Goal: Complete application form: Complete application form

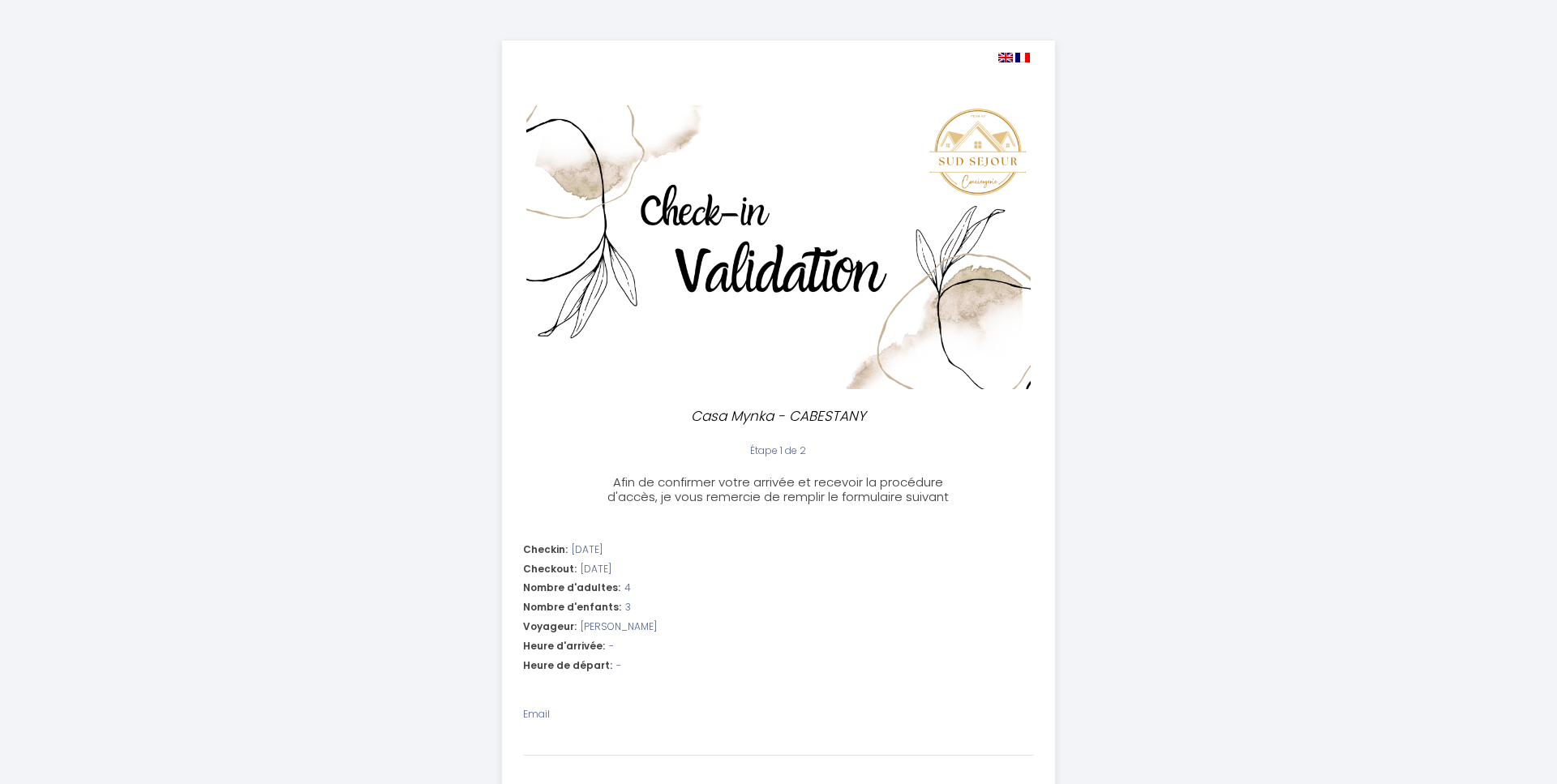
select select
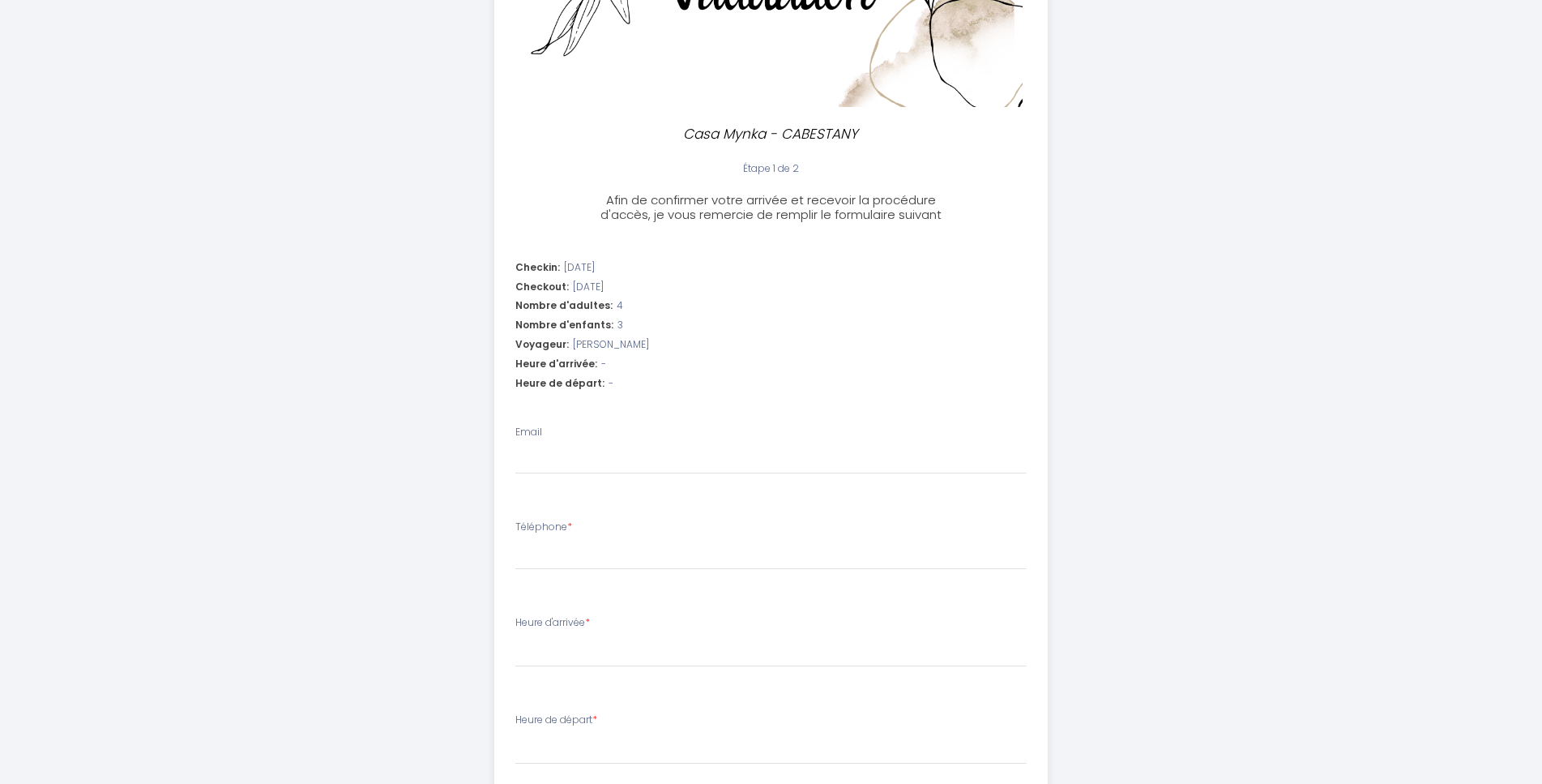
scroll to position [330, 0]
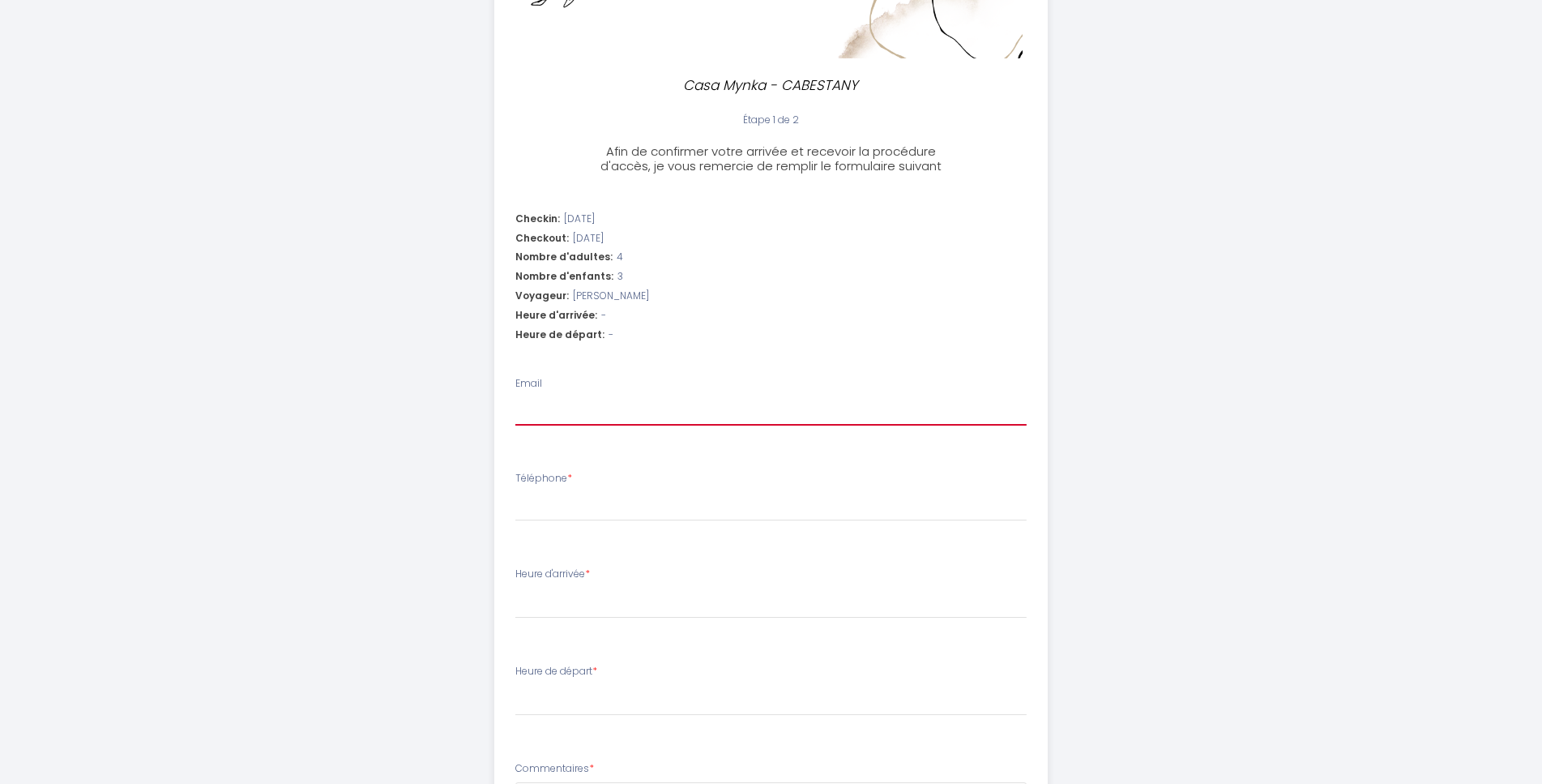
click at [546, 397] on input "Email" at bounding box center [771, 411] width 511 height 29
type input "p"
select select
type input "pa"
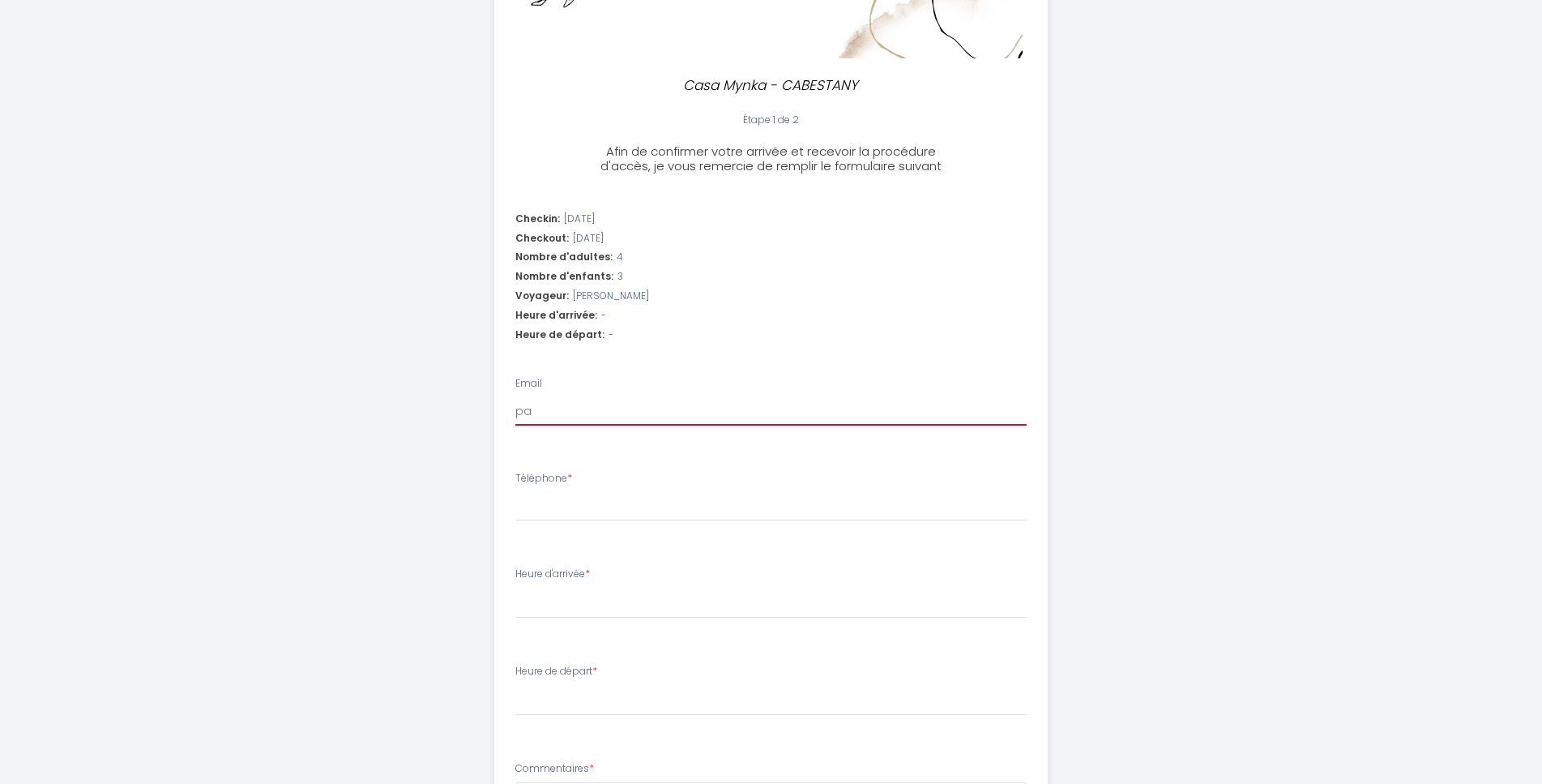
select select
type input "pat"
select select
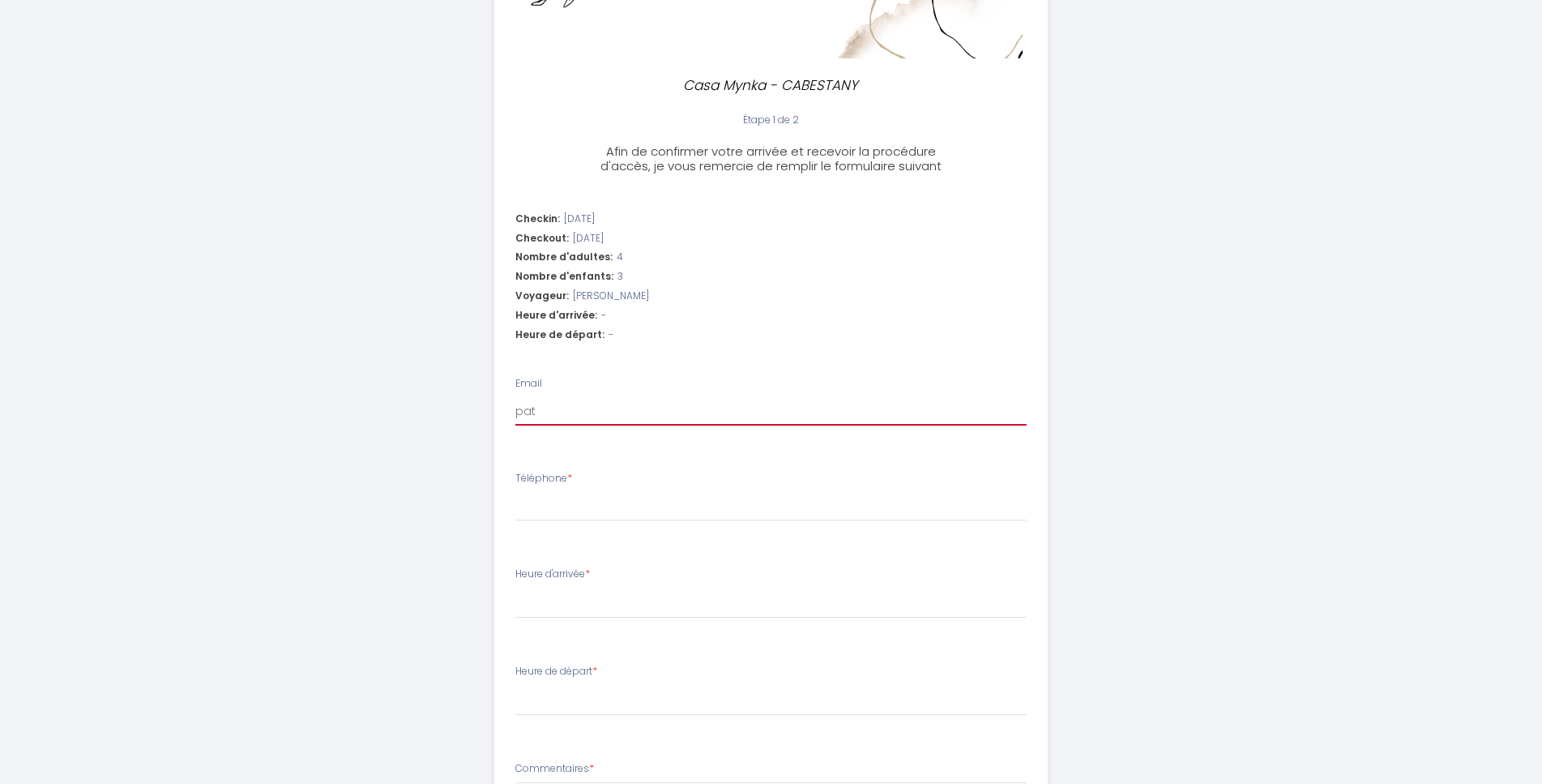
type input "pate"
select select
type input "patet"
select select
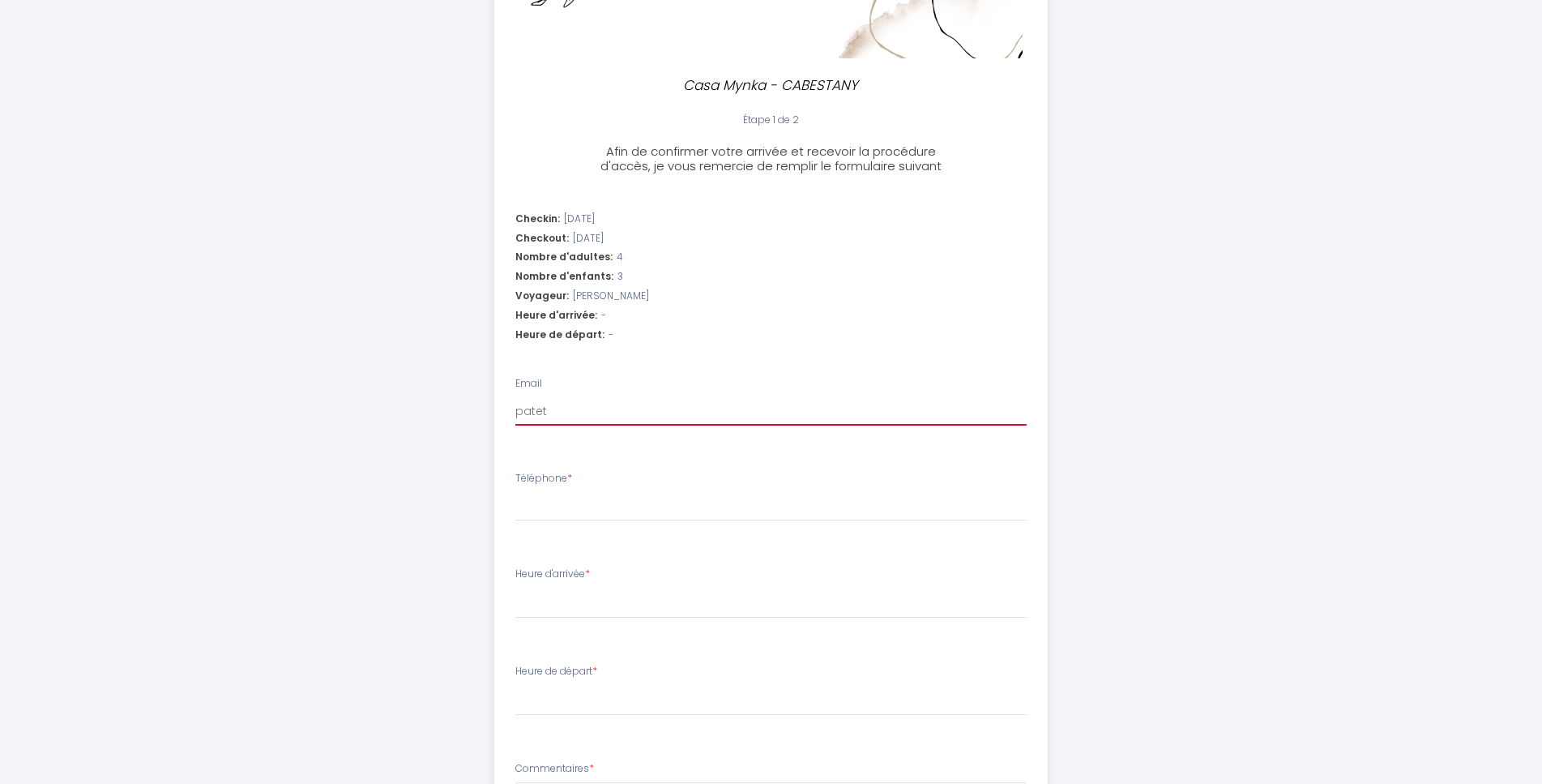
select select
type input "patetn"
select select
type input "patetna"
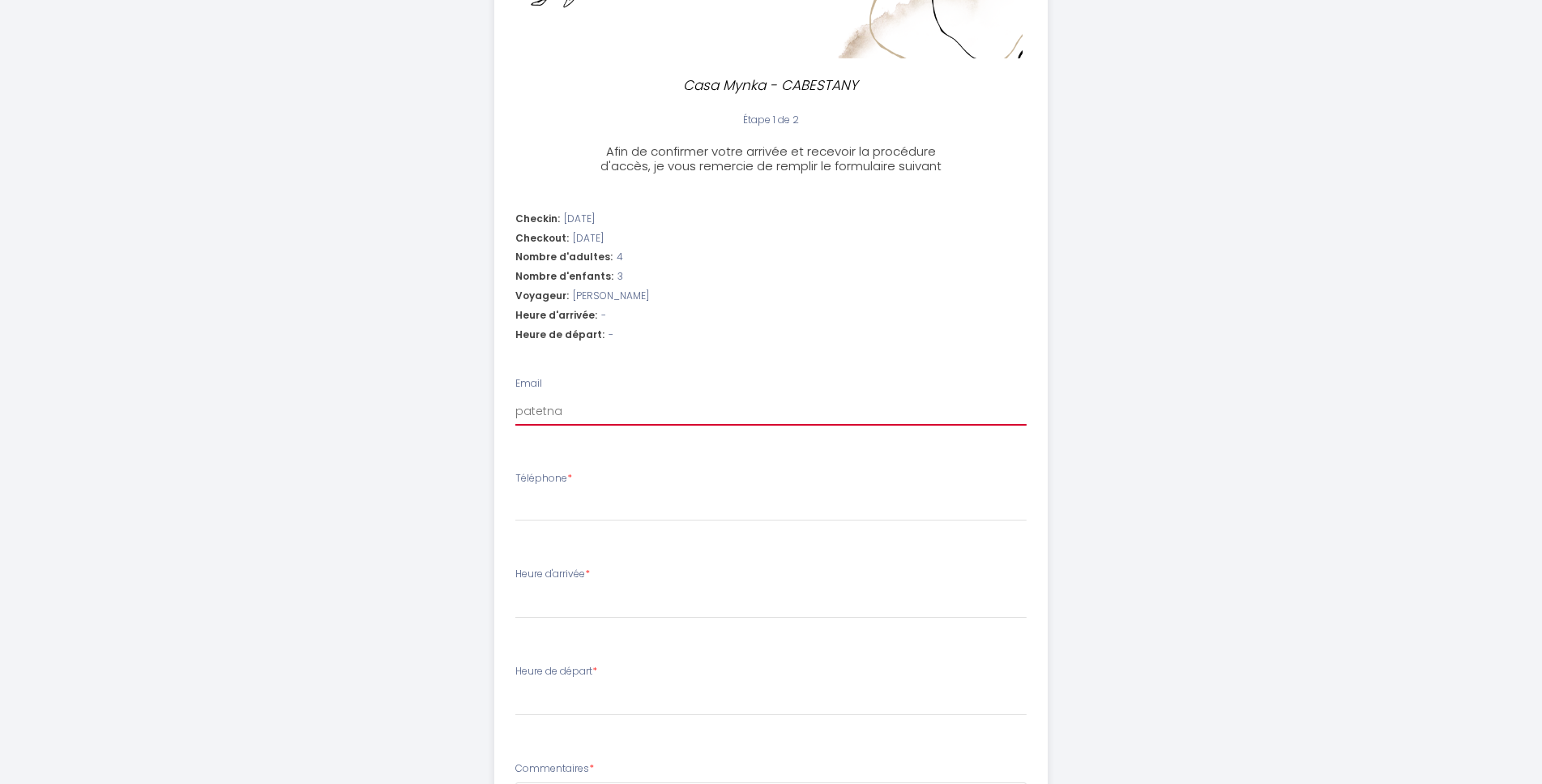
select select
type input "patetnat"
select select
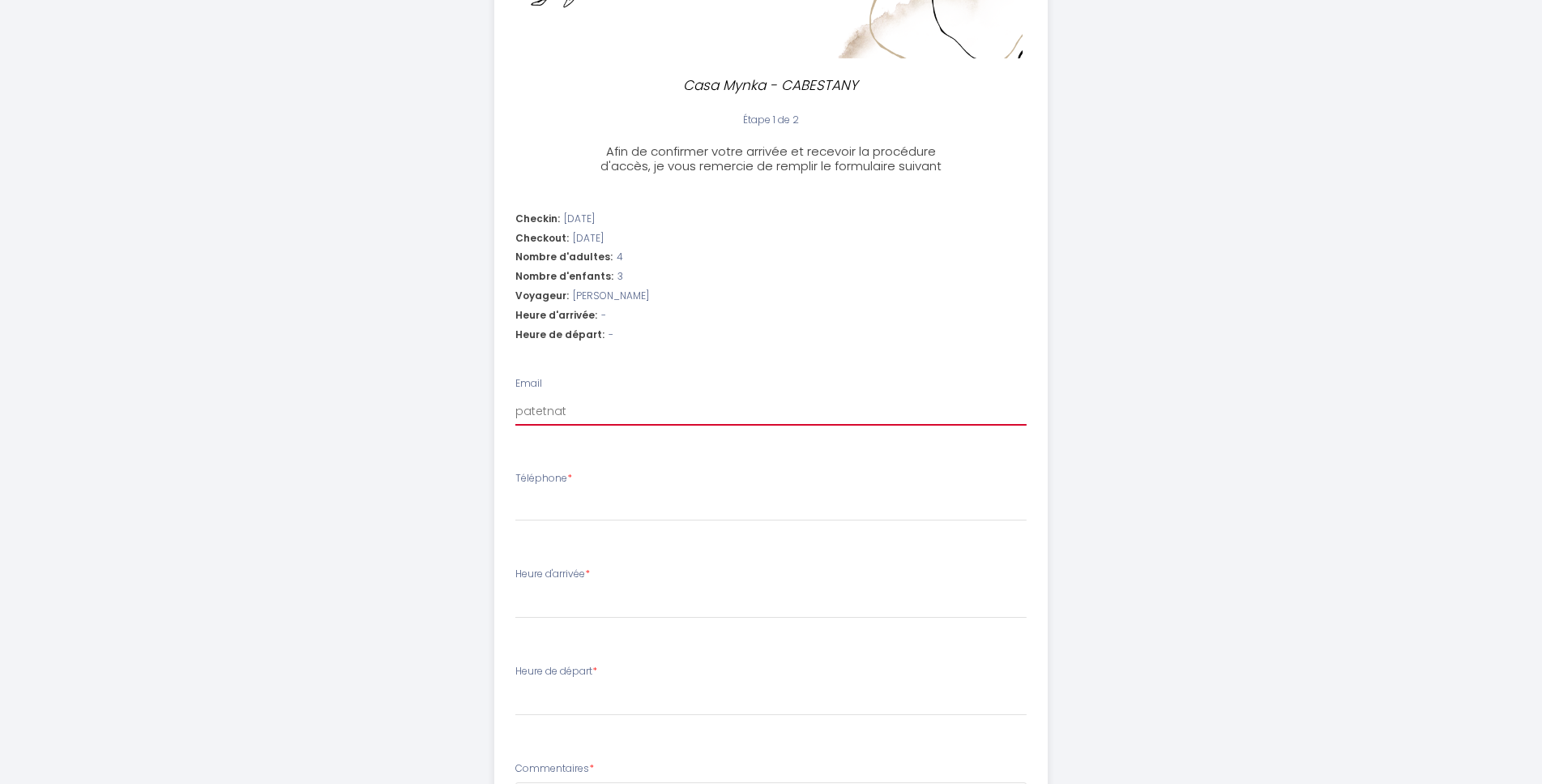
type input "patetnat@"
select select
type input "patetnat@l"
select select
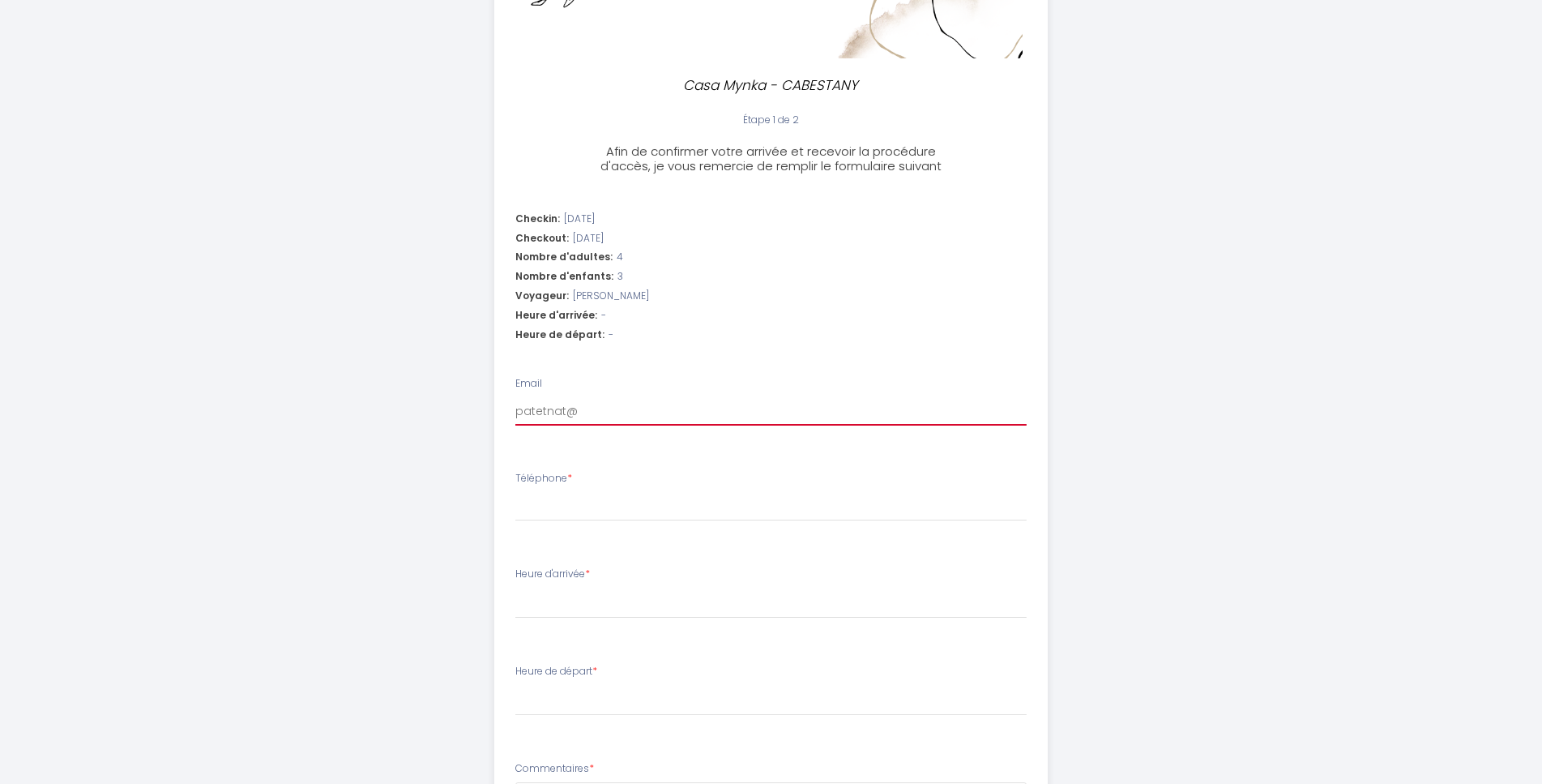
select select
type input "patetnat@li"
select select
type input "patetnat@lib"
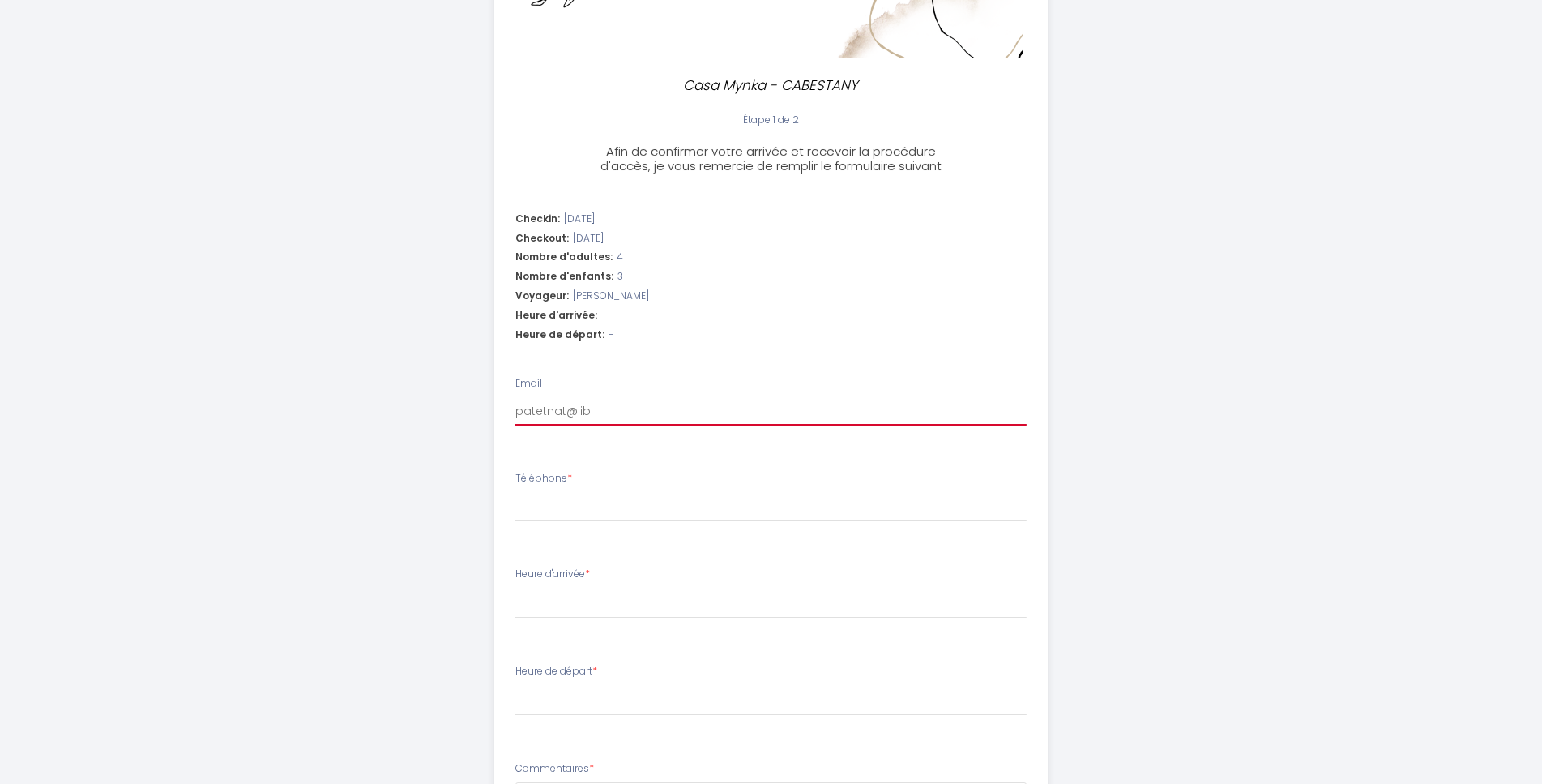
select select
type input "patetnat@libe"
select select
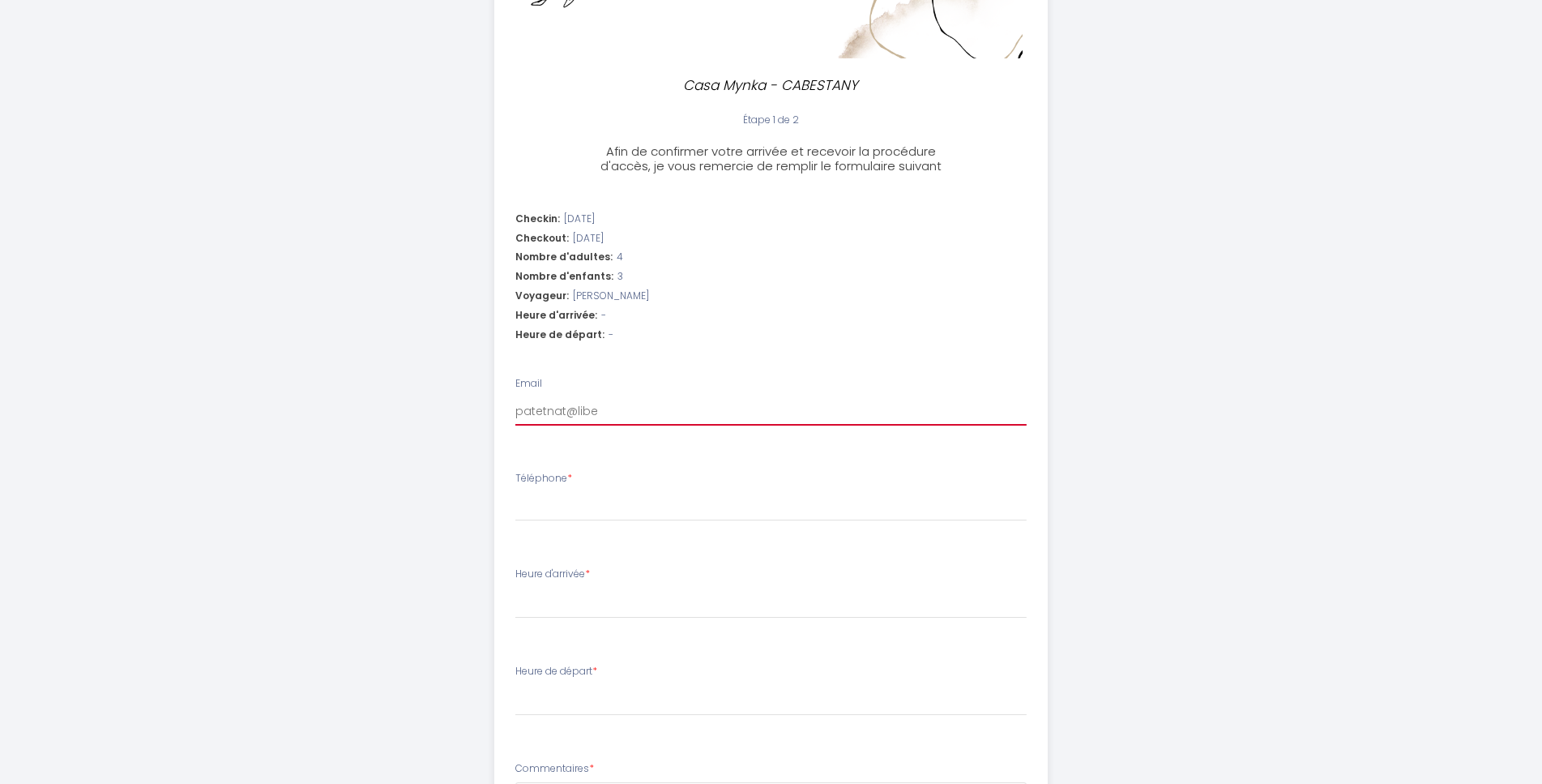
type input "patetnat@liber"
select select
type input "patetnat@libert"
select select
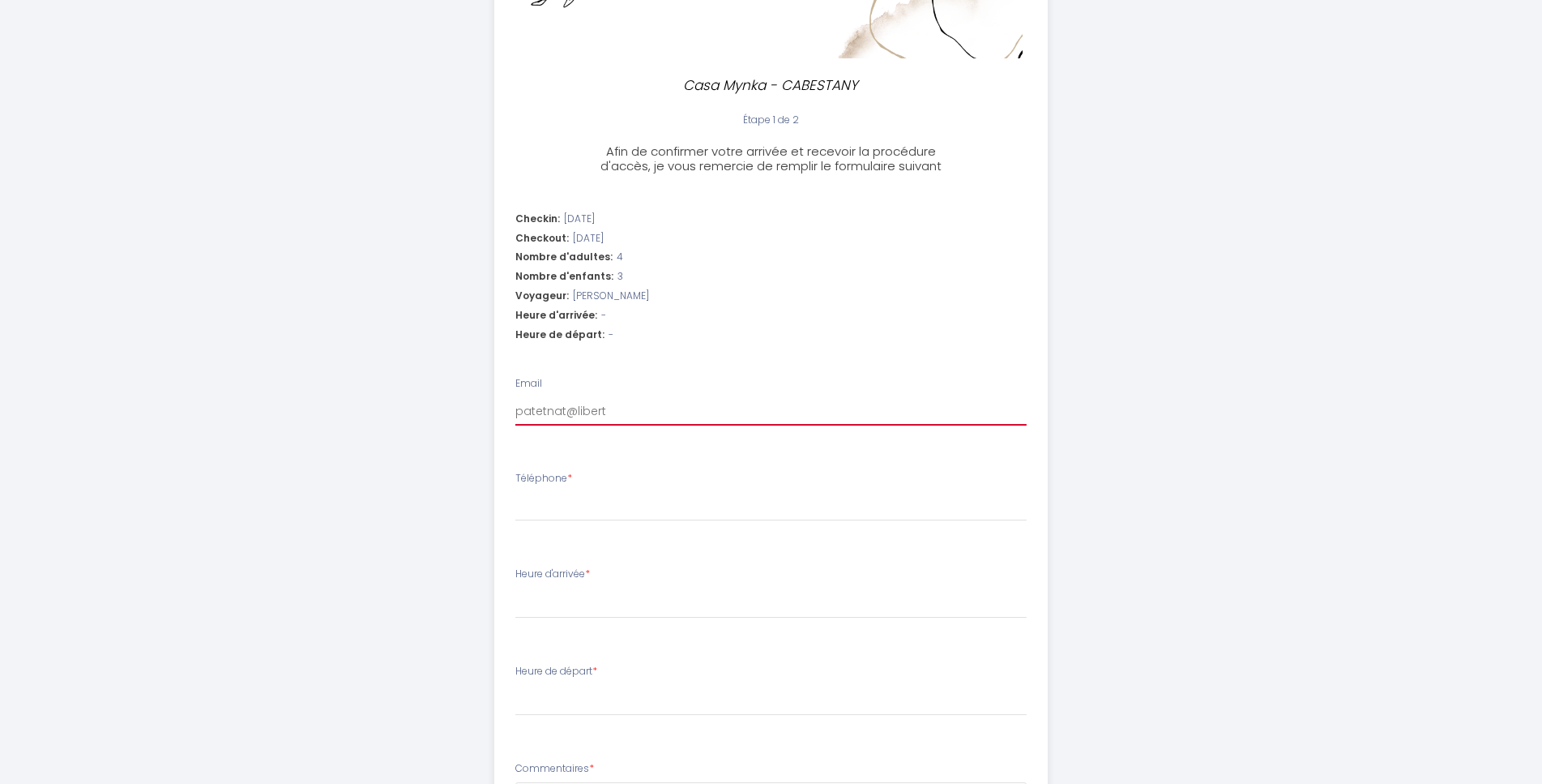
select select
type input "patetnat@liberty"
select select
type input "patetnat@libertys"
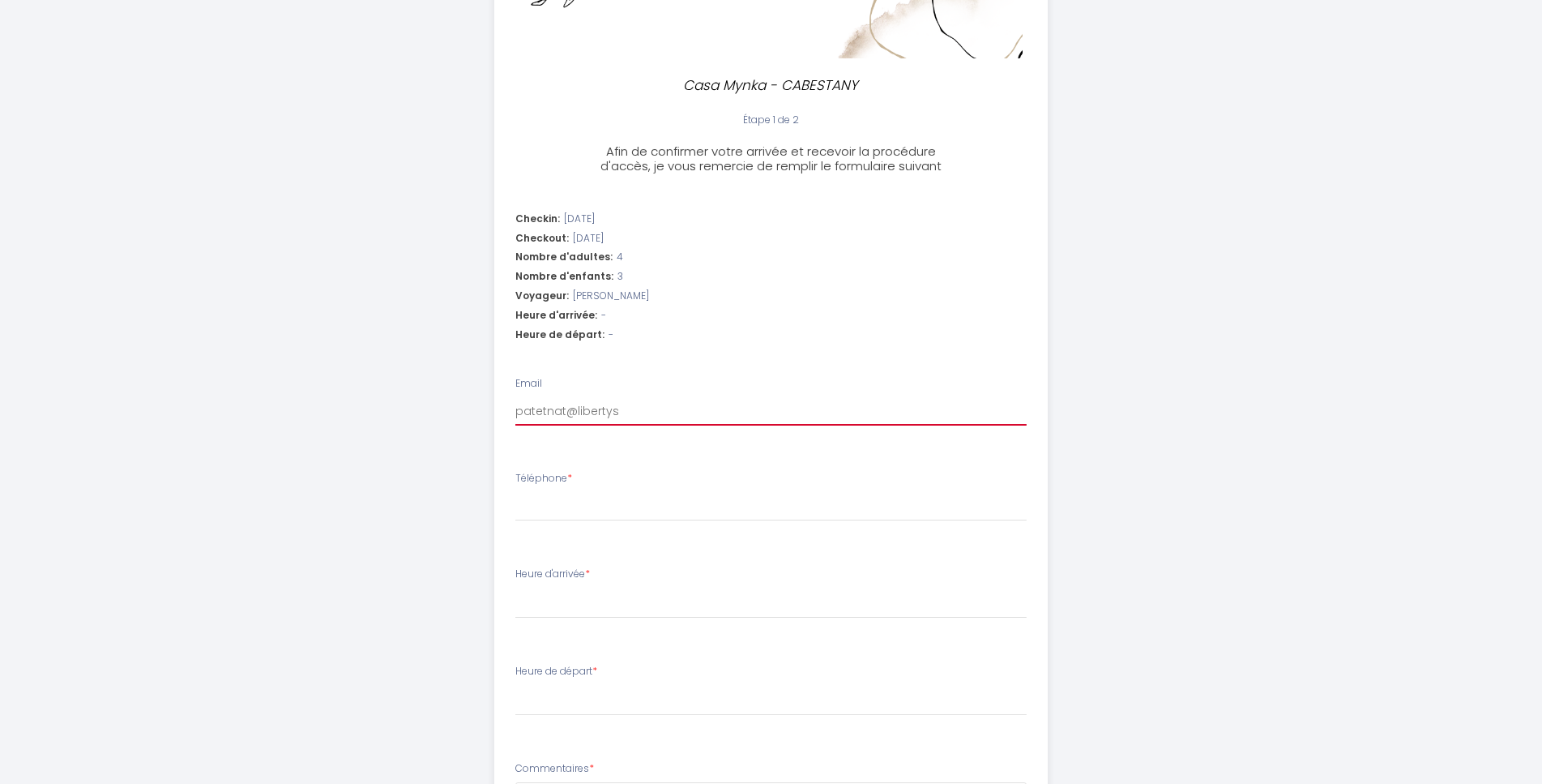
select select
type input "patetnat@libertysu"
select select
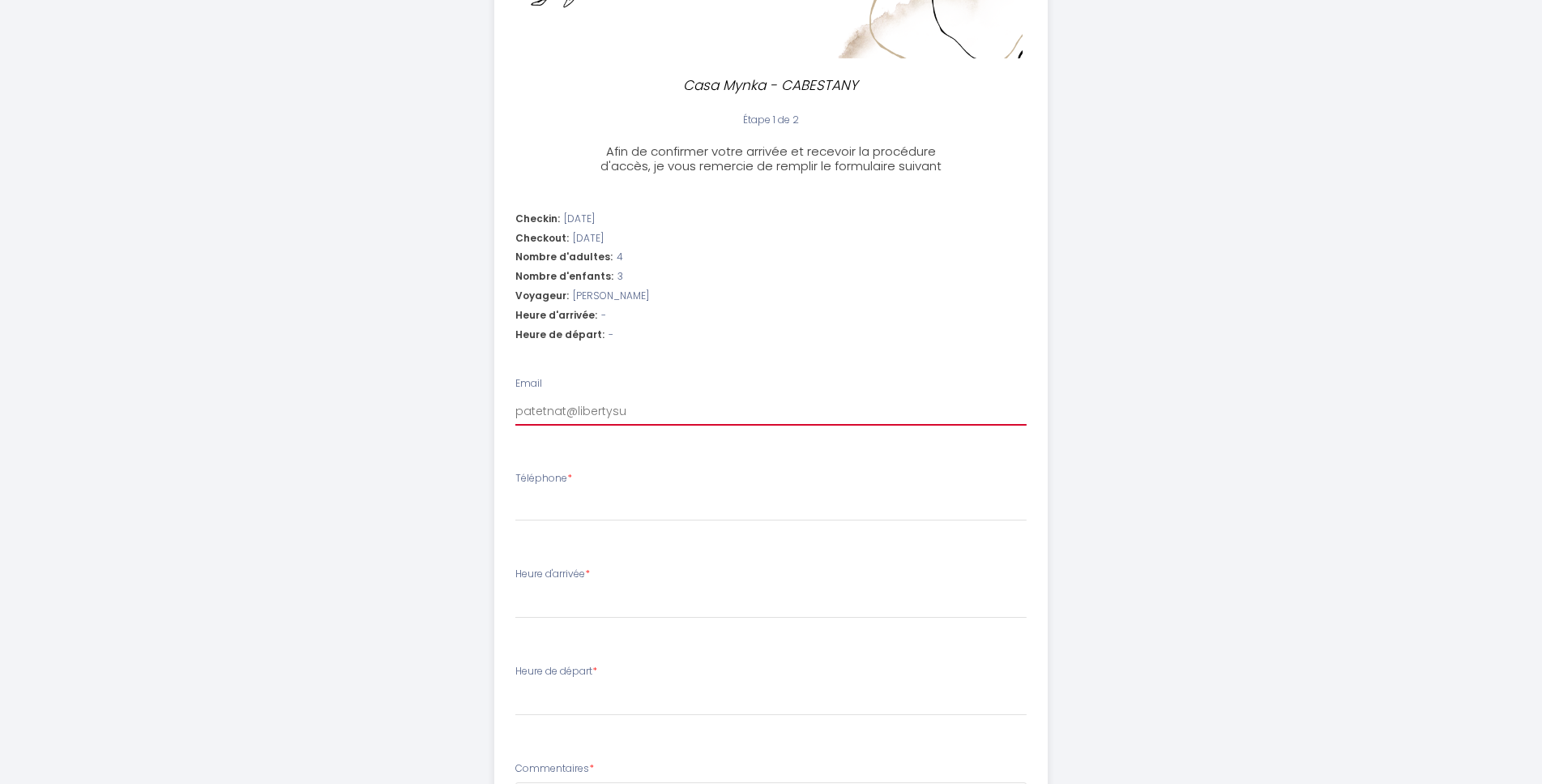
type input "patetnat@libertysur"
select select
type input "patetnat@libertysurf"
select select
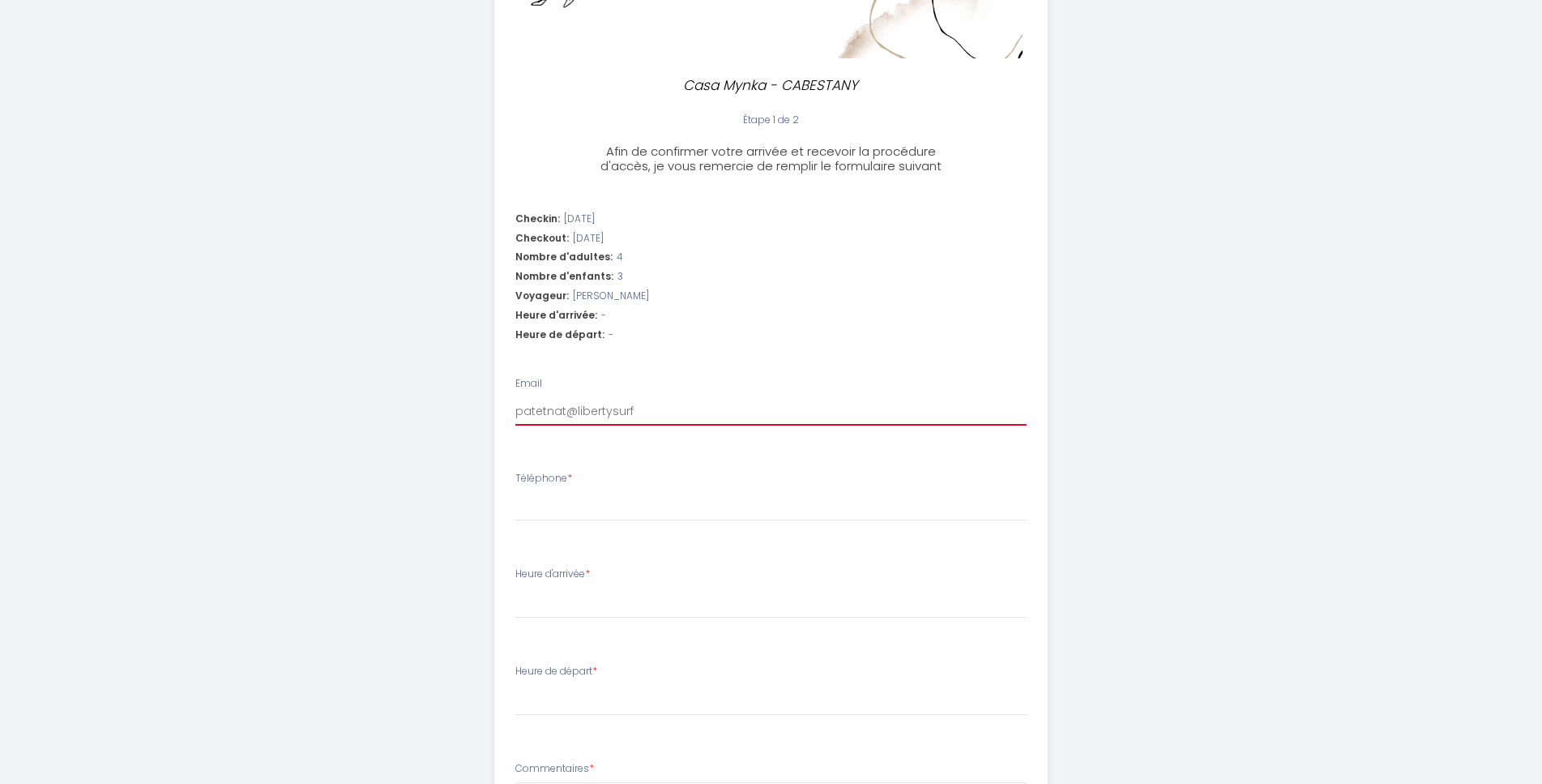
select select
type input "patetnat@libertysurf."
select select
type input "patetnat@libertysurf.f"
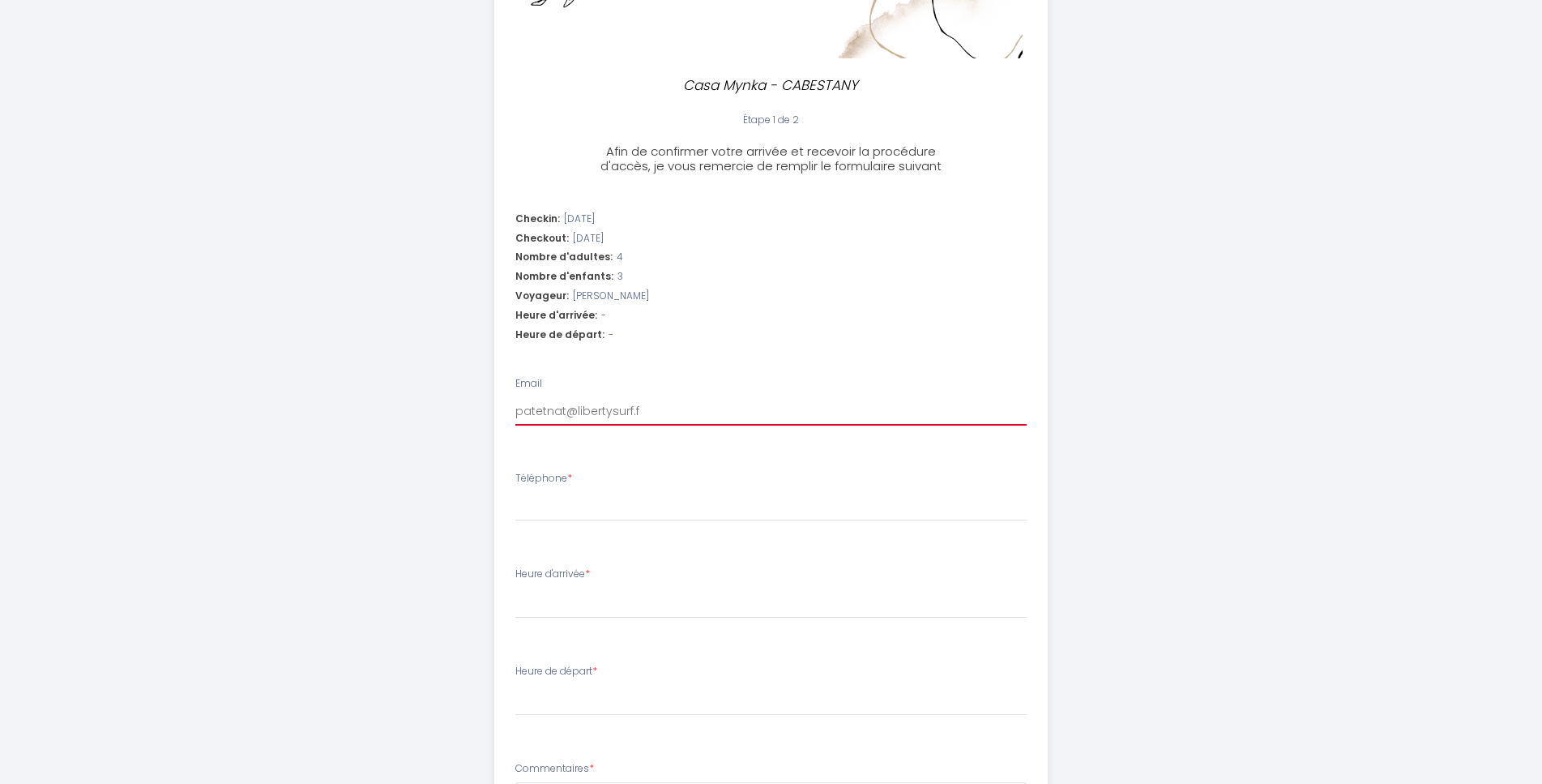
select select
type input "[EMAIL_ADDRESS][DOMAIN_NAME]"
select select
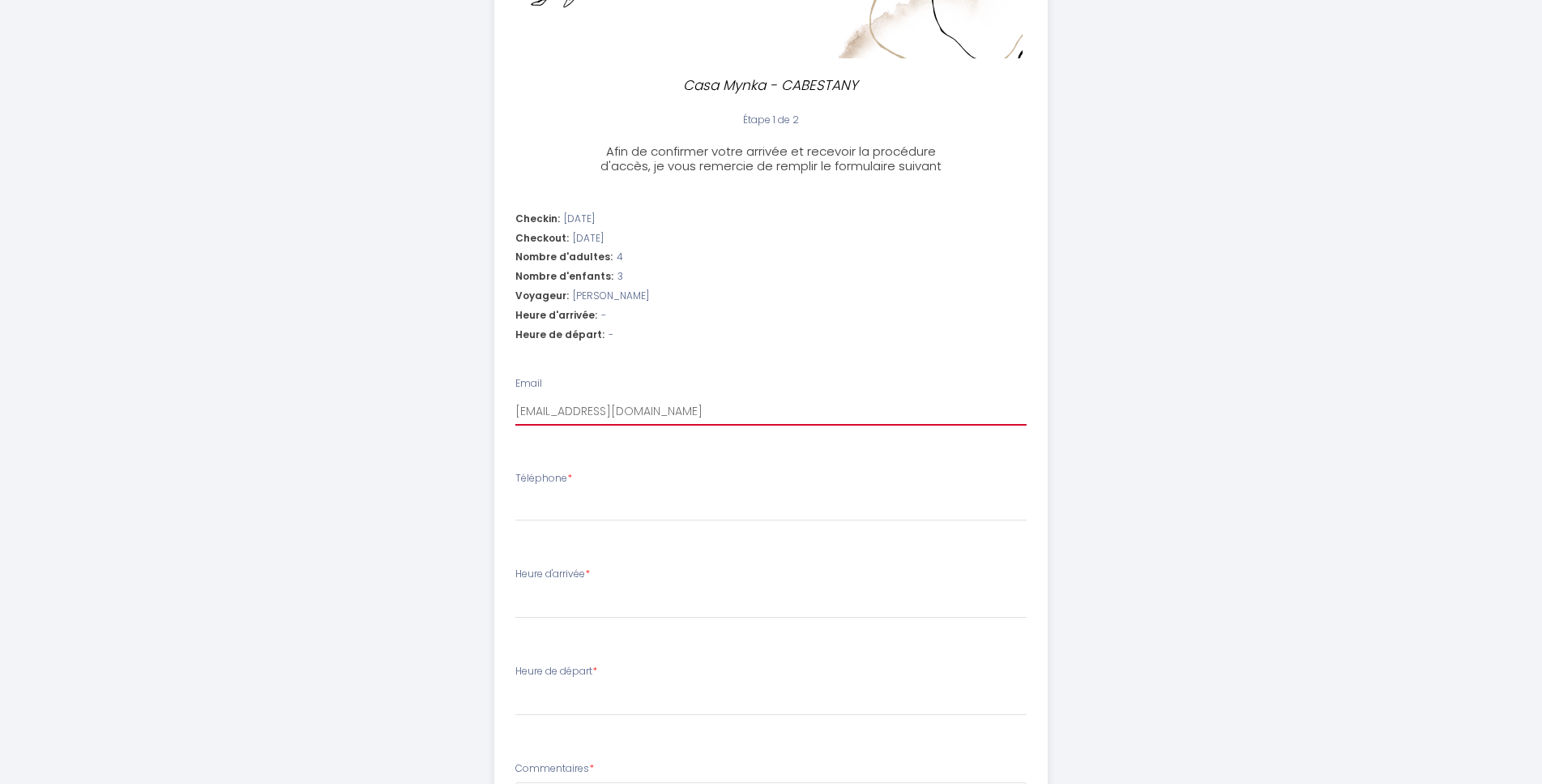
type input "[EMAIL_ADDRESS][DOMAIN_NAME]"
click at [545, 498] on input "Téléphone *" at bounding box center [771, 507] width 511 height 29
type input "0"
select select
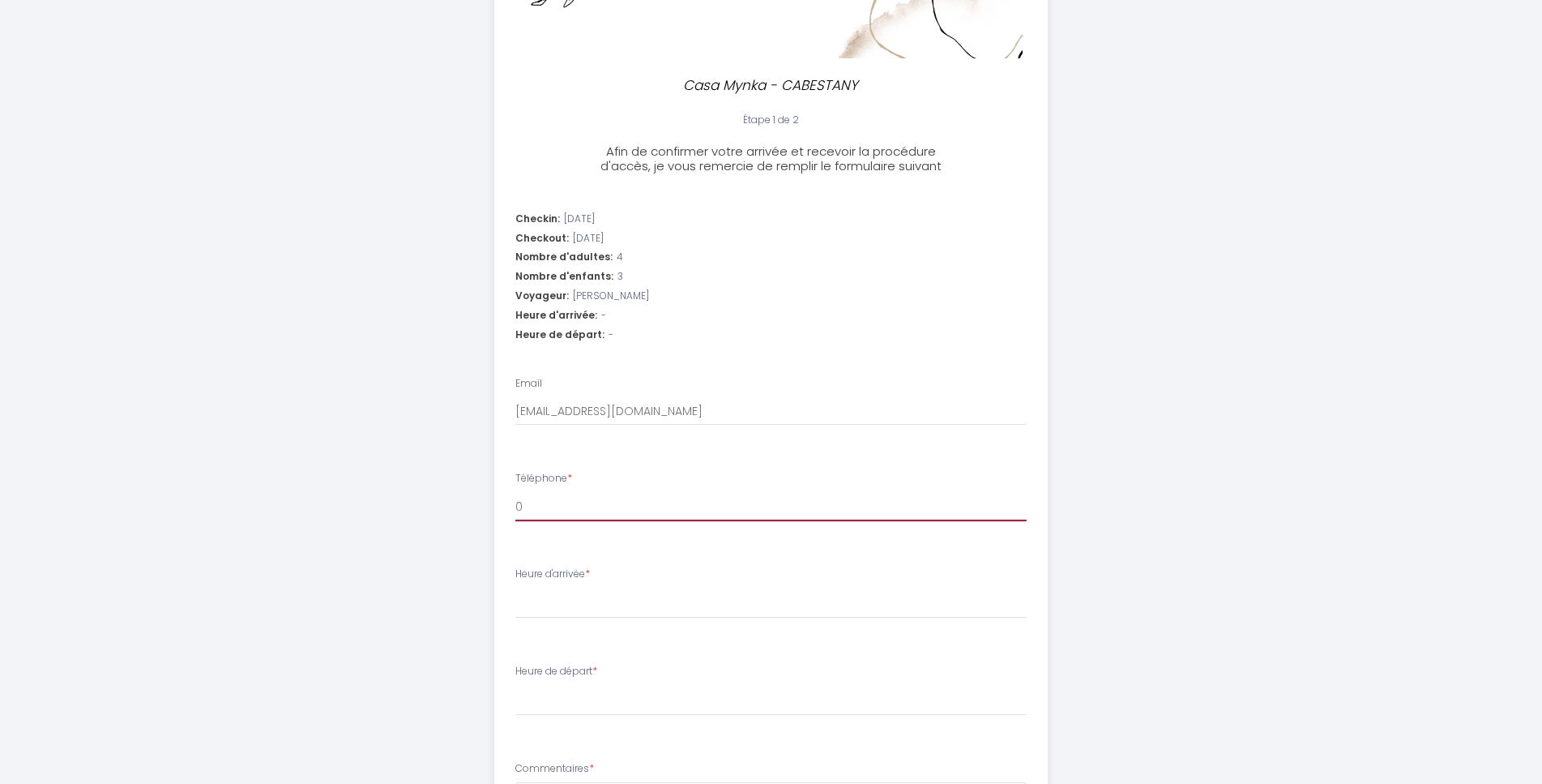
type input "06"
select select
type input "060"
select select
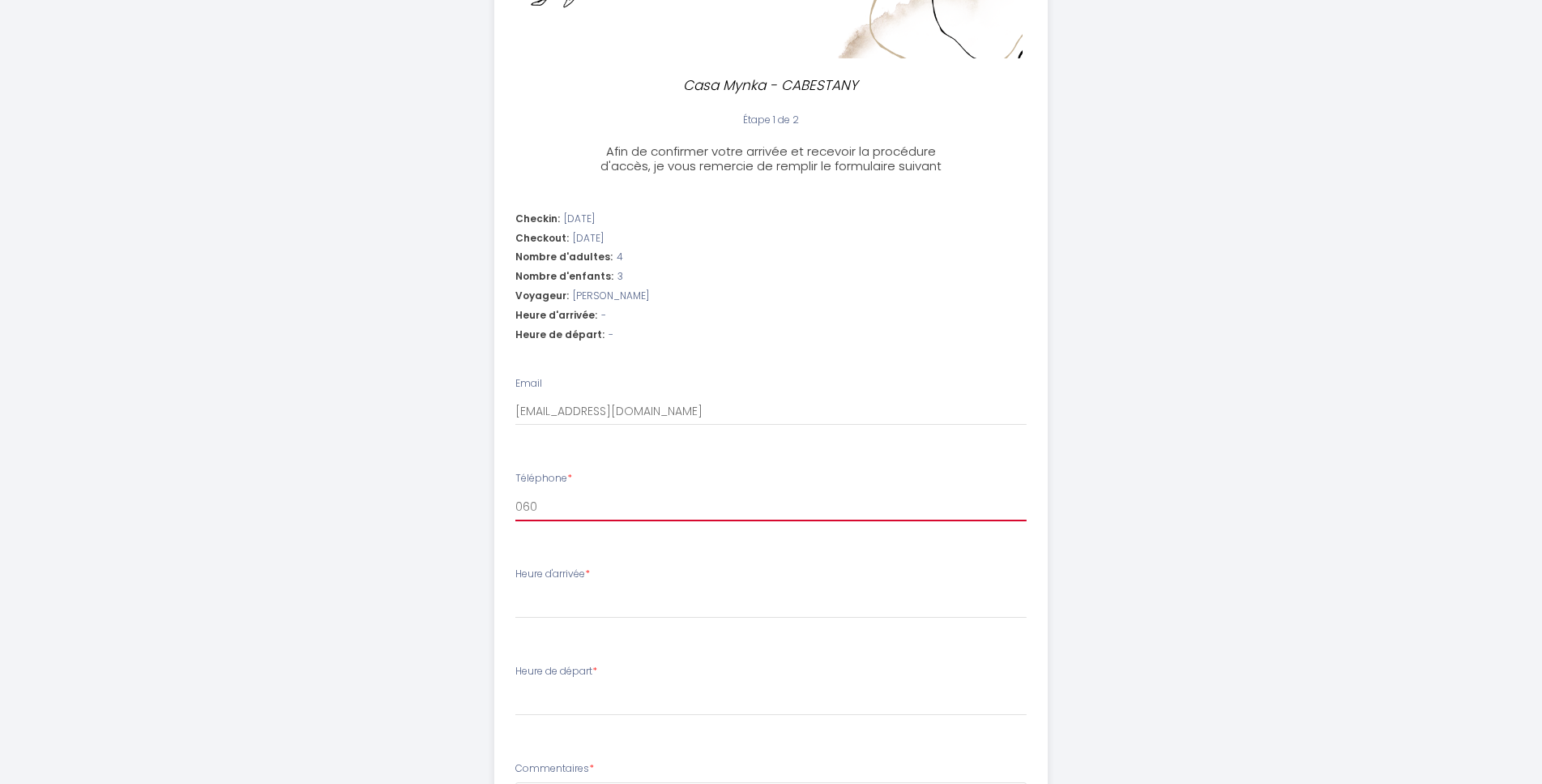
select select
type input "0607"
select select
type input "06072"
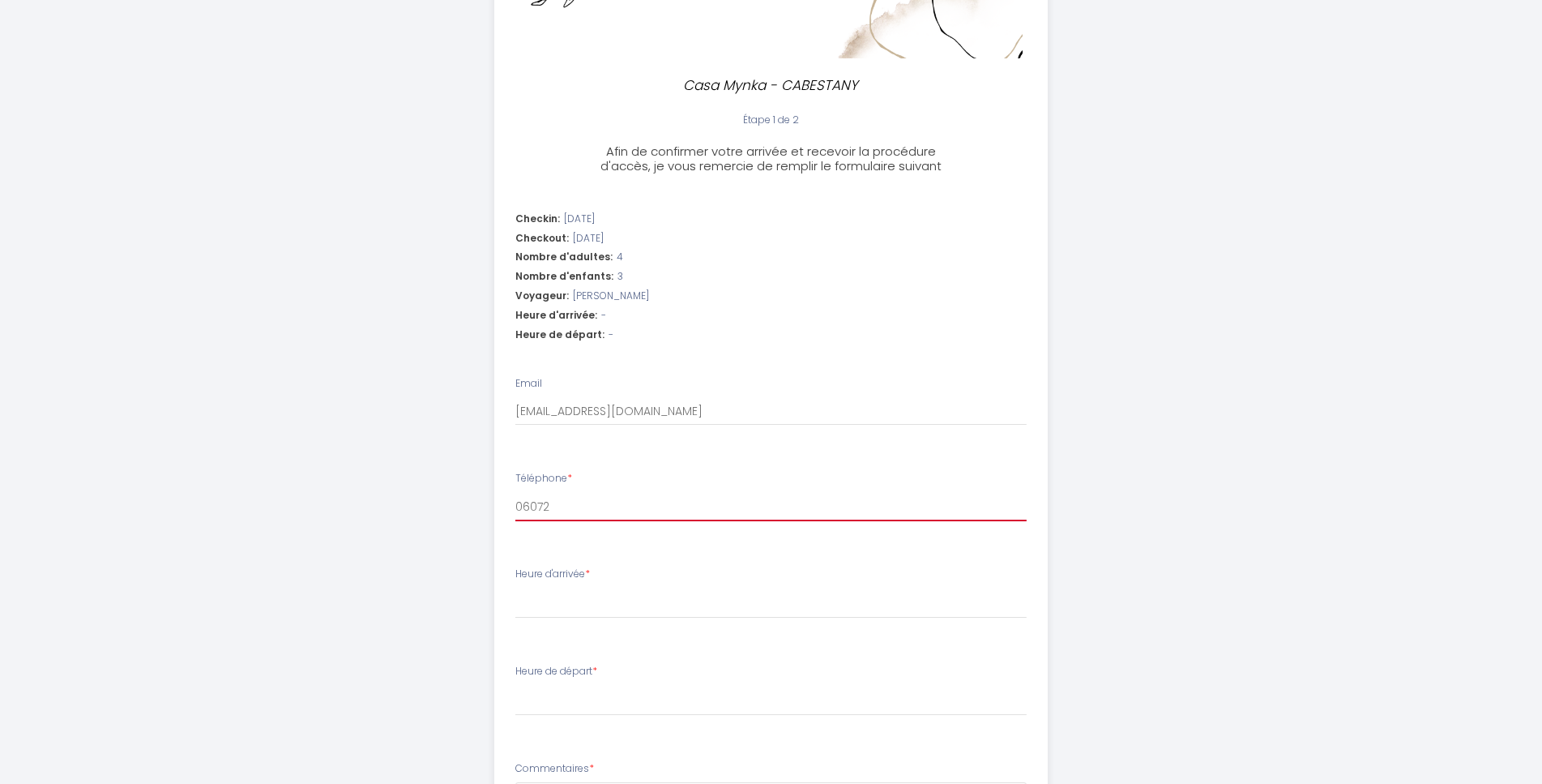
select select
type input "060729"
select select
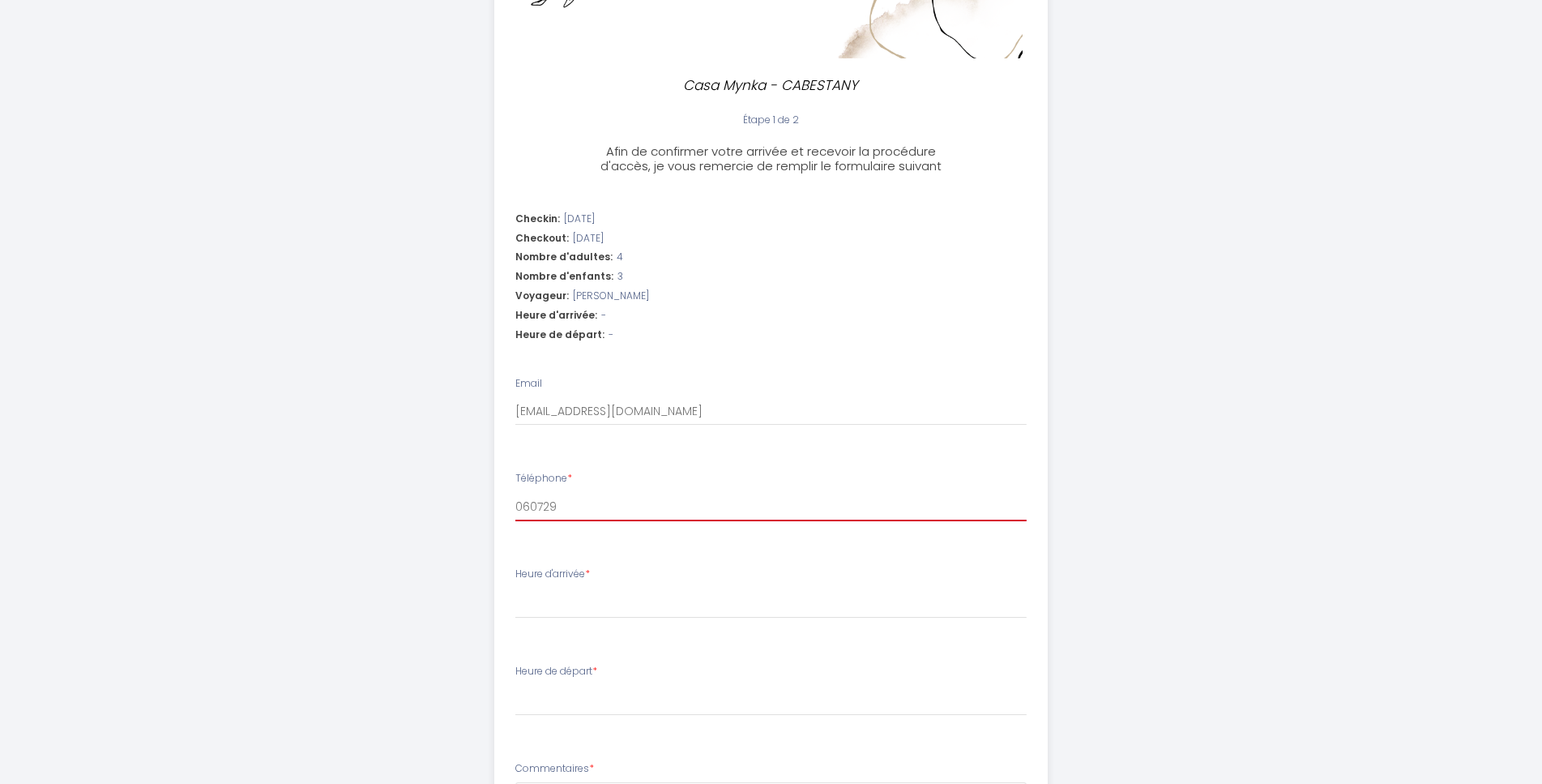
type input "0607294"
select select
type input "06072948"
select select
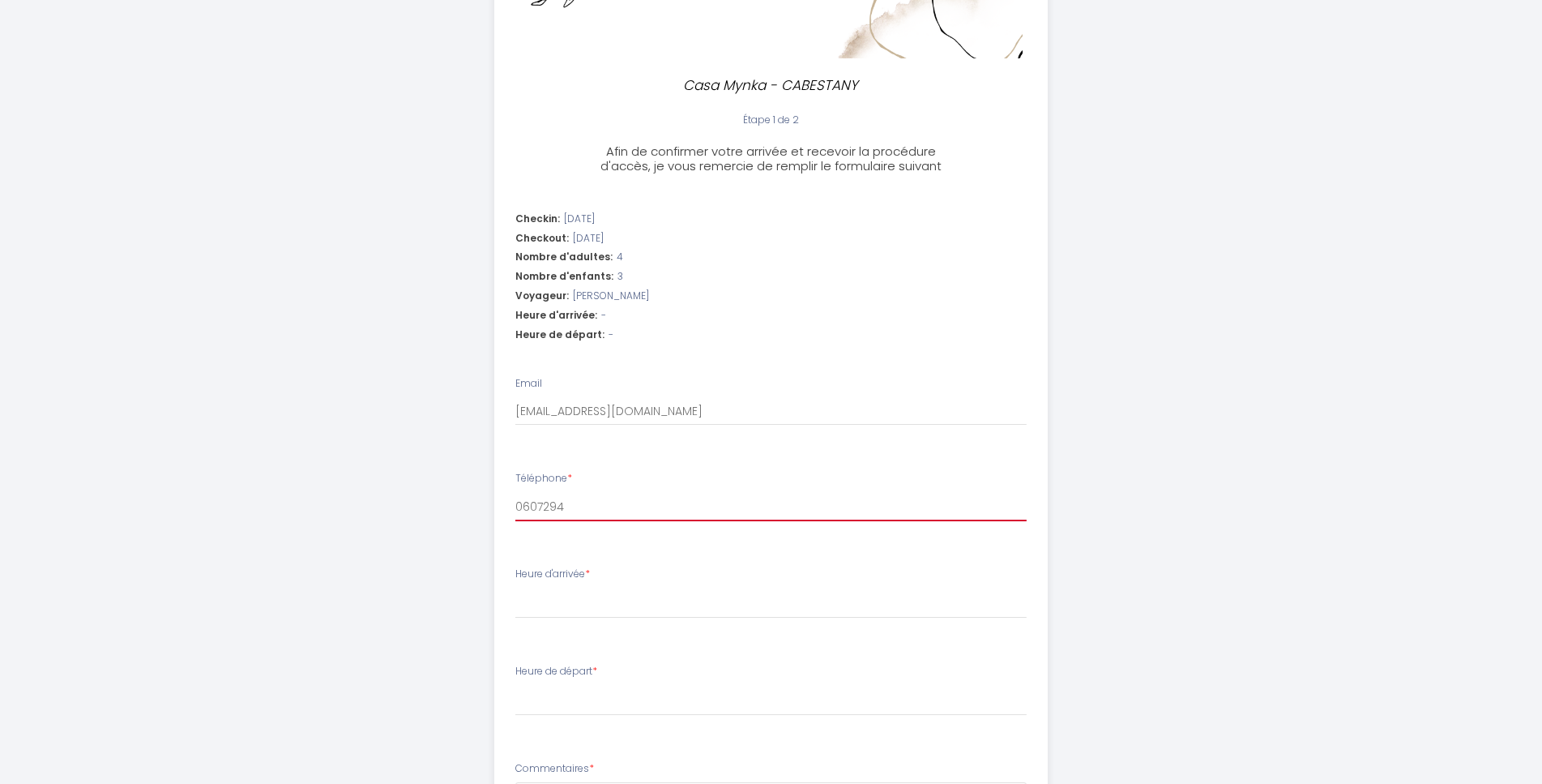
select select
type input "060729485"
select select
type input "0607294852"
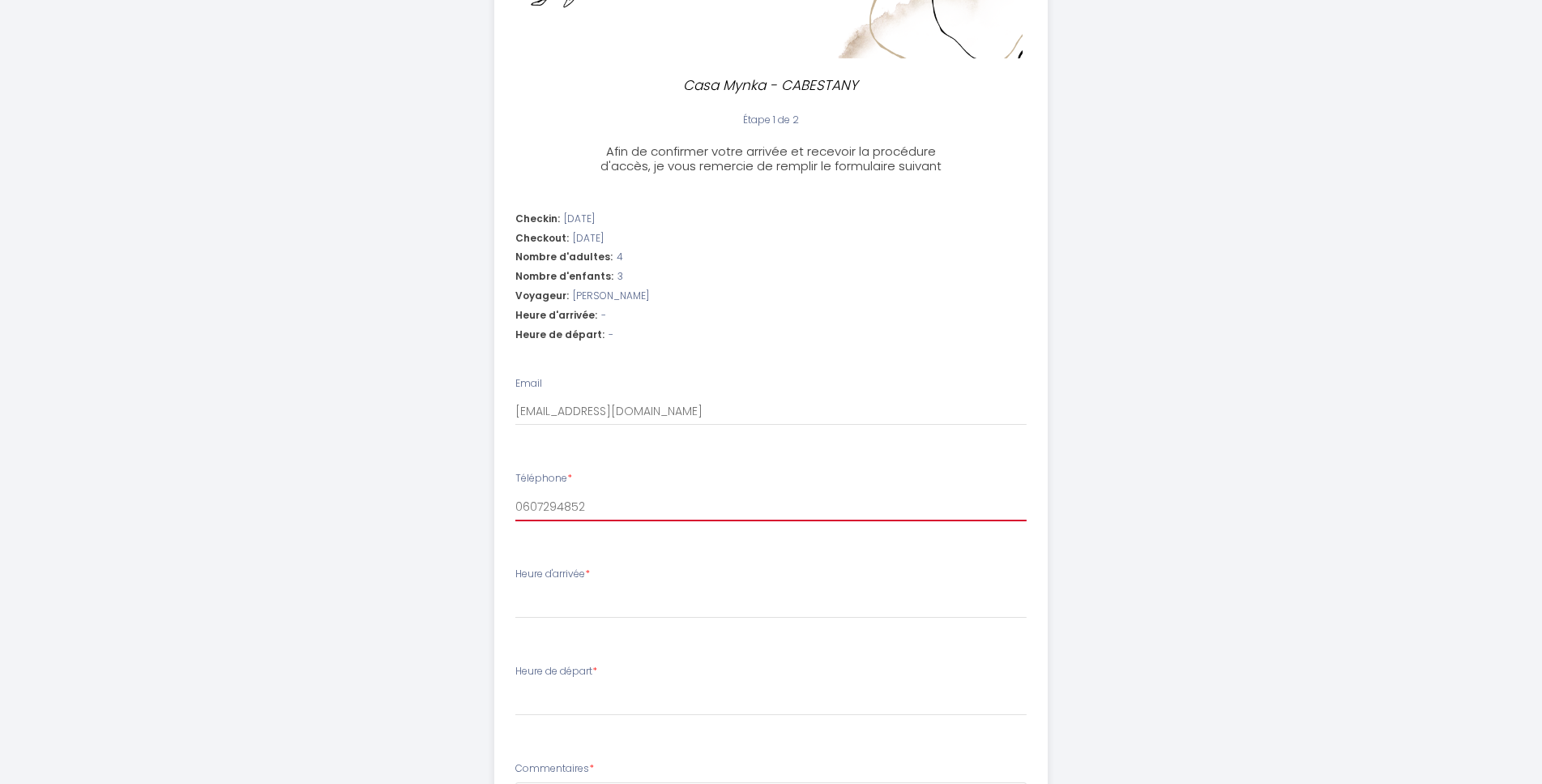
select select
type input "0607294852"
click at [586, 599] on select "17:00 17:30 18:00 18:30 19:00 19:30 20:00 20:30 21:00 21:30 22:00 22:30 23:00 2…" at bounding box center [771, 603] width 511 height 31
select select "17:00"
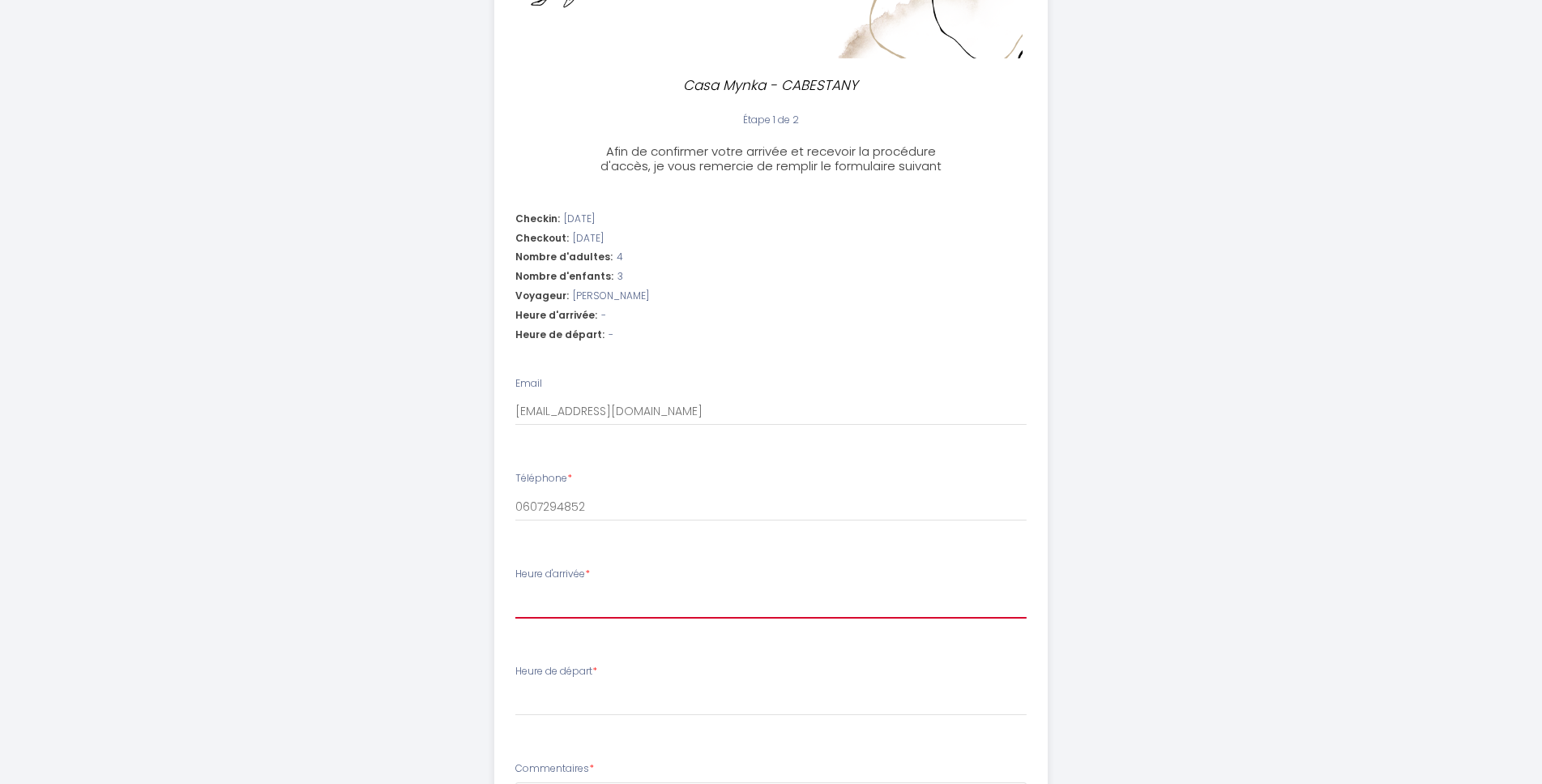
click option "17:00" at bounding box center [0, 0] width 0 height 0
click at [515, 685] on select "00:00 00:30 01:00 01:30 02:00 02:30 03:00 03:30 04:00 04:30 05:00 05:30 06:00 0…" at bounding box center [771, 700] width 511 height 31
select select "10:00"
click option "10:00" at bounding box center [0, 0] width 0 height 0
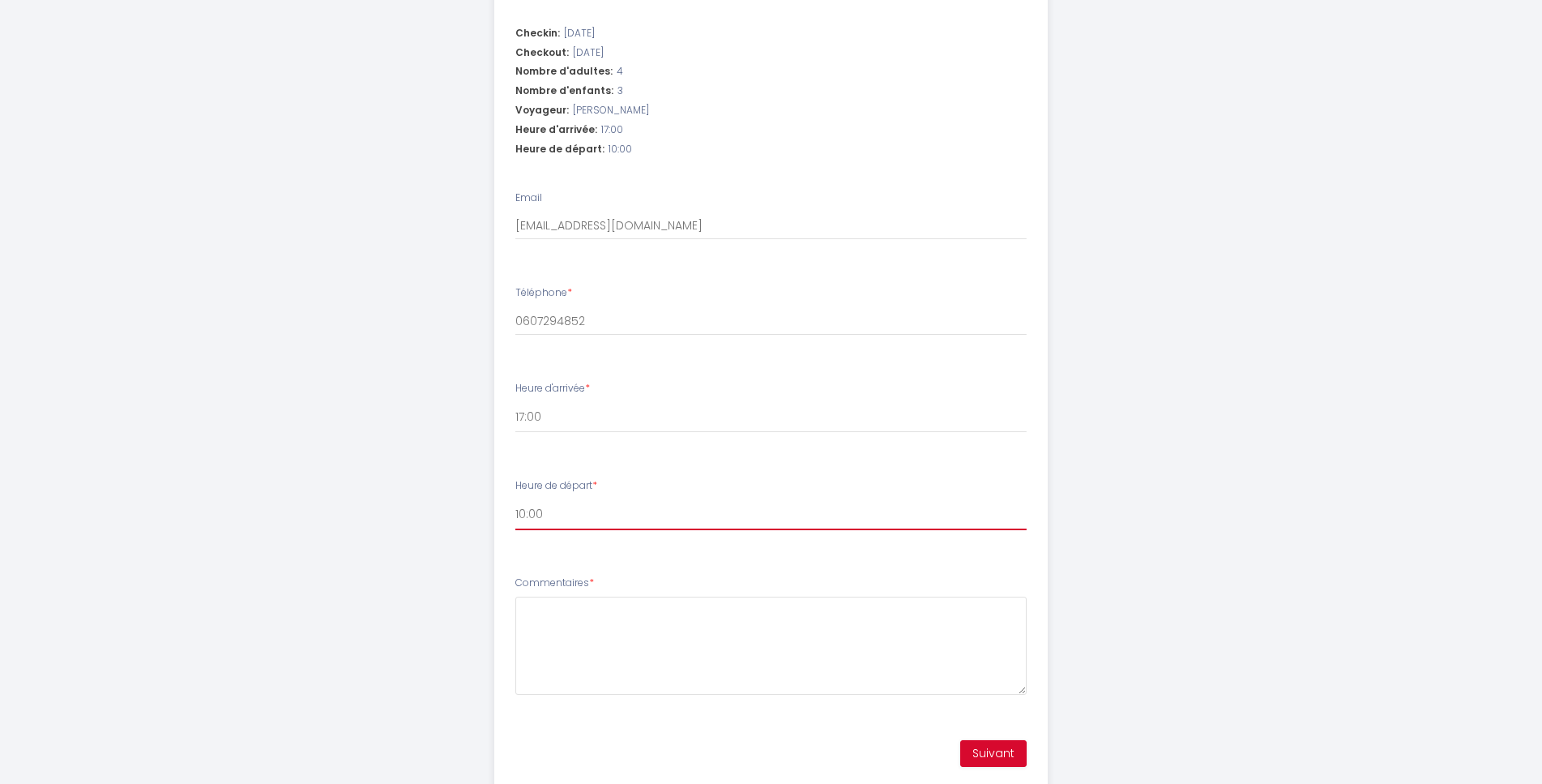
scroll to position [567, 0]
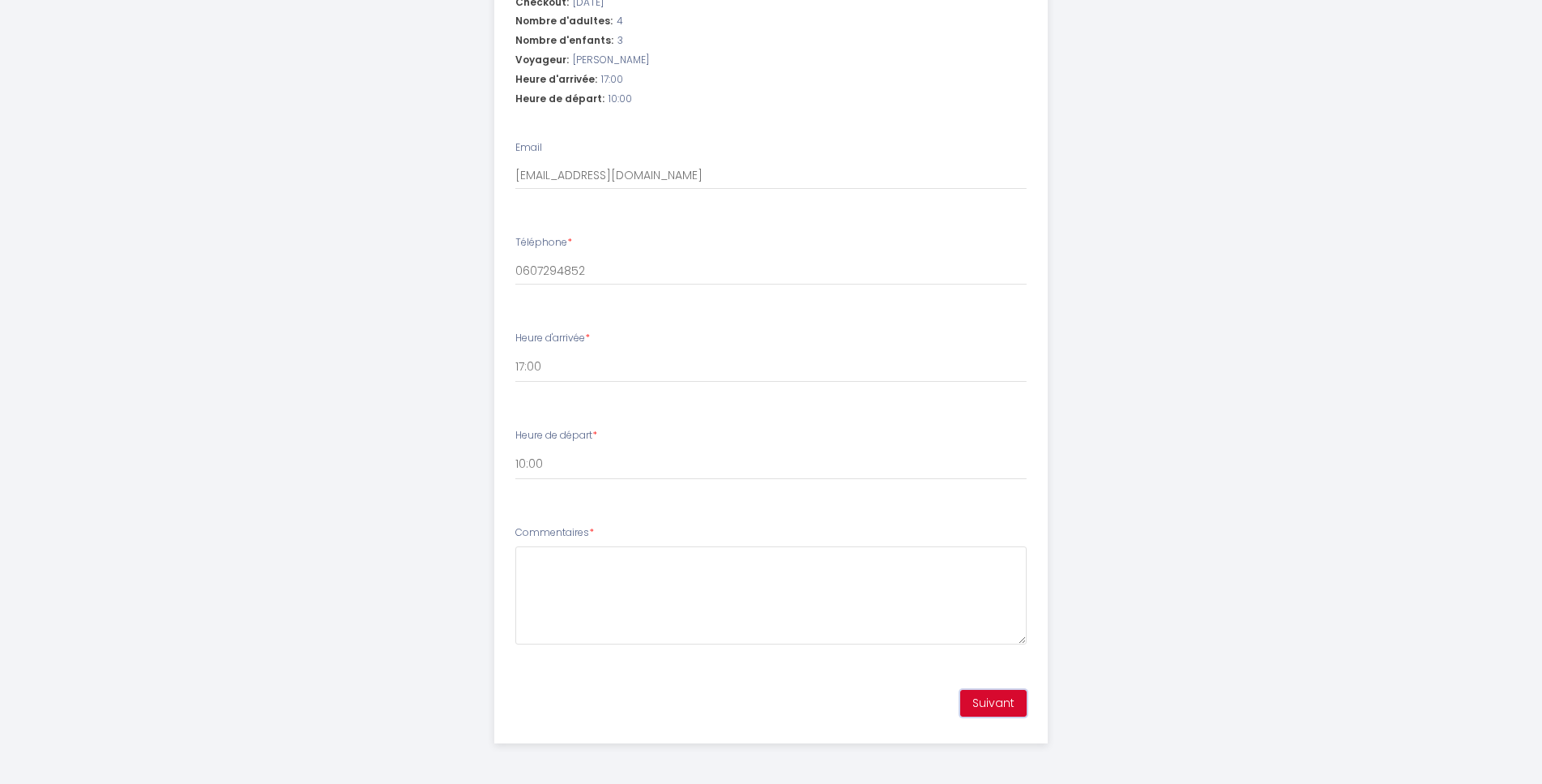
click at [993, 695] on button "Suivant" at bounding box center [993, 703] width 66 height 28
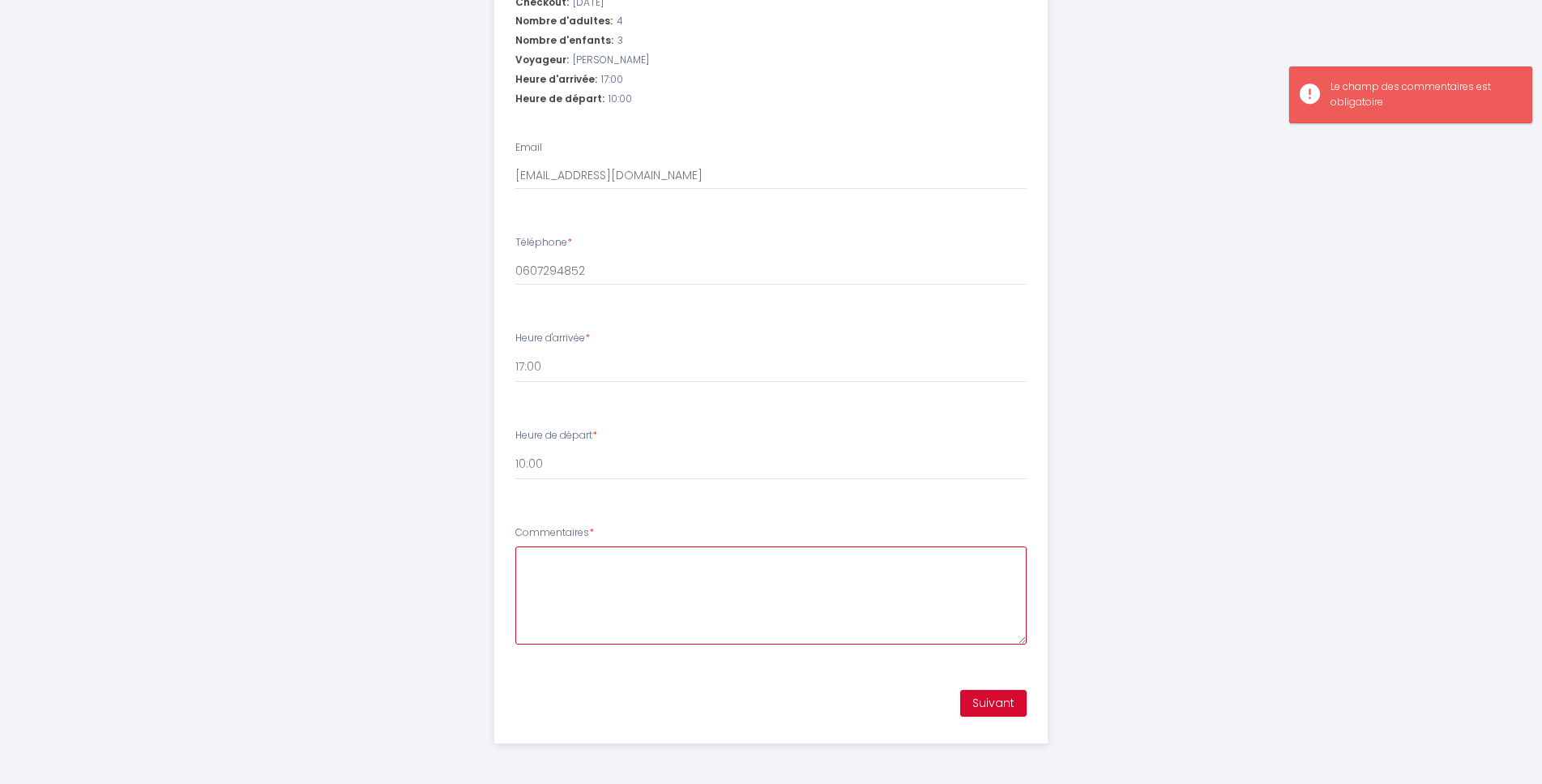
click at [579, 572] on textarea "Commentaires *" at bounding box center [771, 595] width 511 height 98
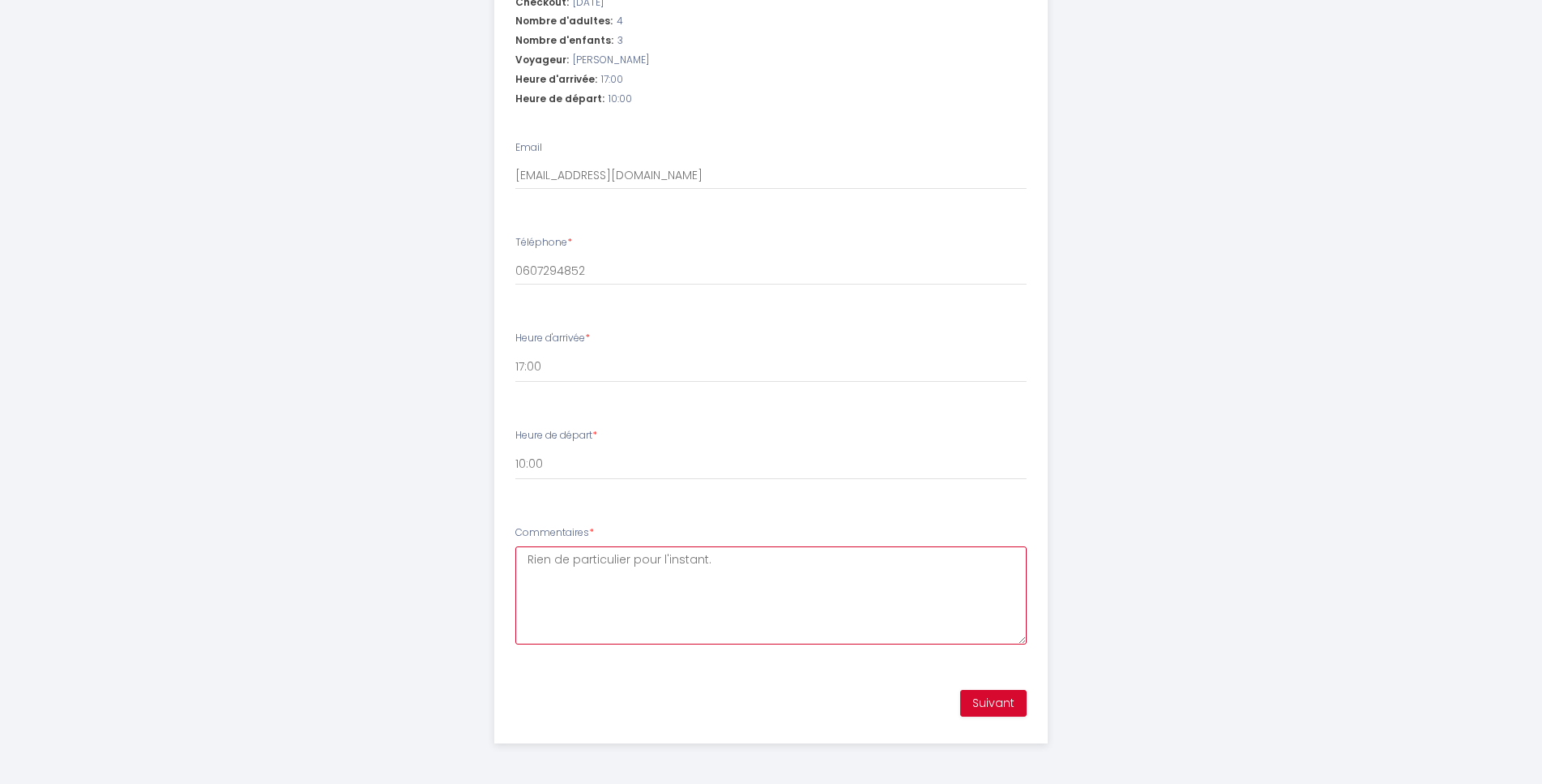
type textarea "Rien de particulier pour l'instant."
click at [1010, 696] on button "Suivant" at bounding box center [993, 703] width 66 height 28
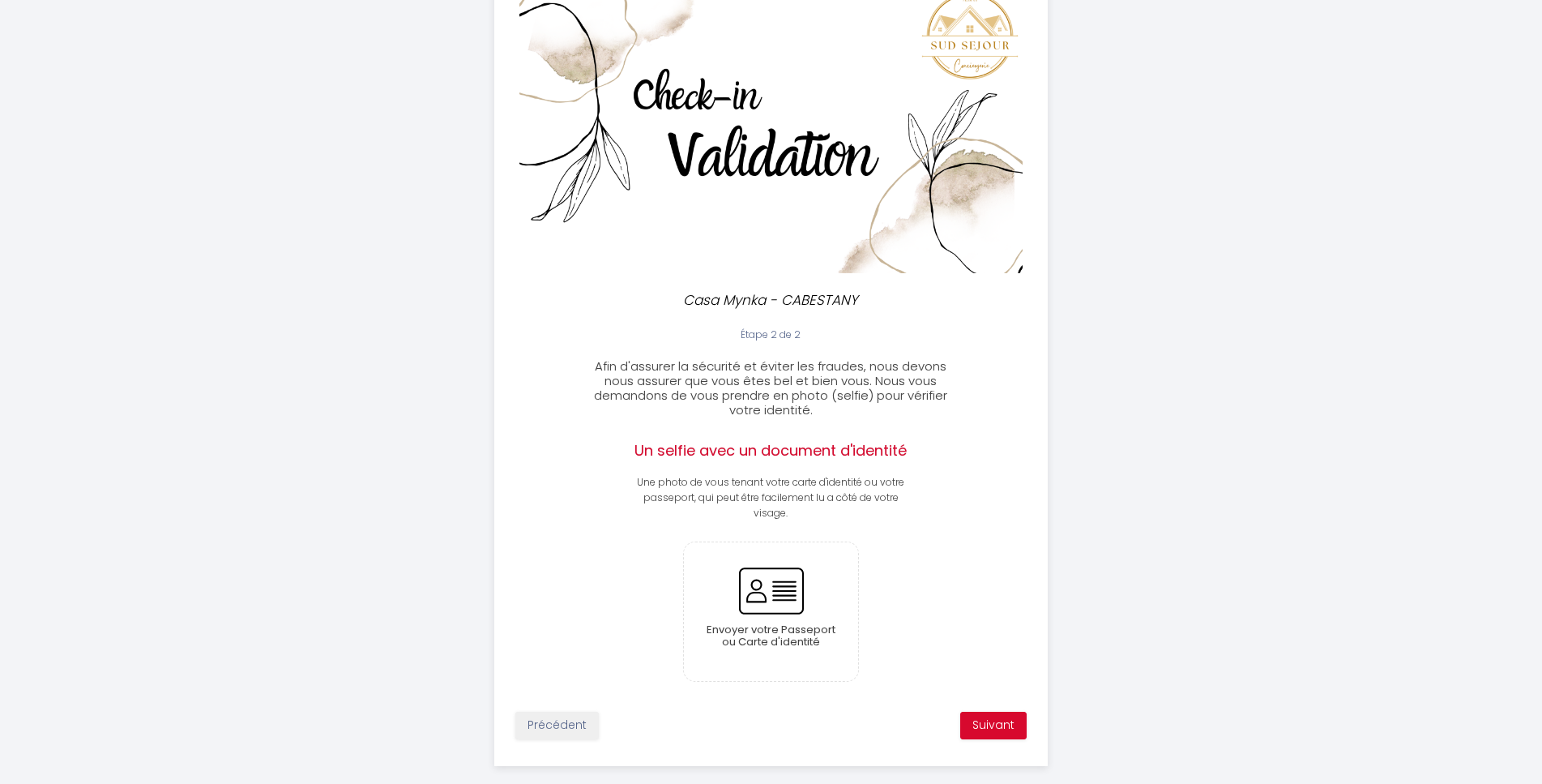
scroll to position [139, 0]
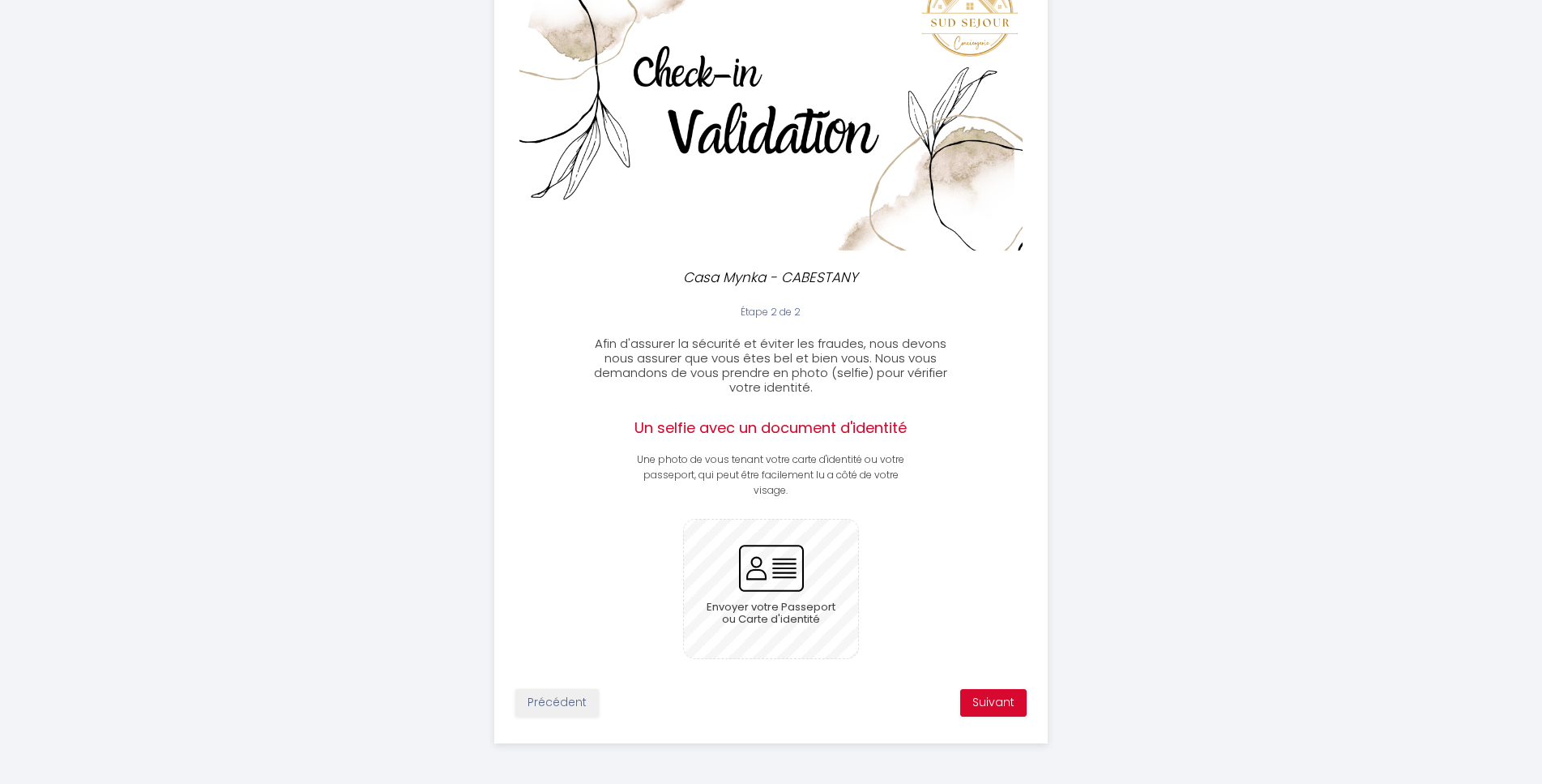
click at [776, 564] on input "file" at bounding box center [771, 588] width 174 height 139
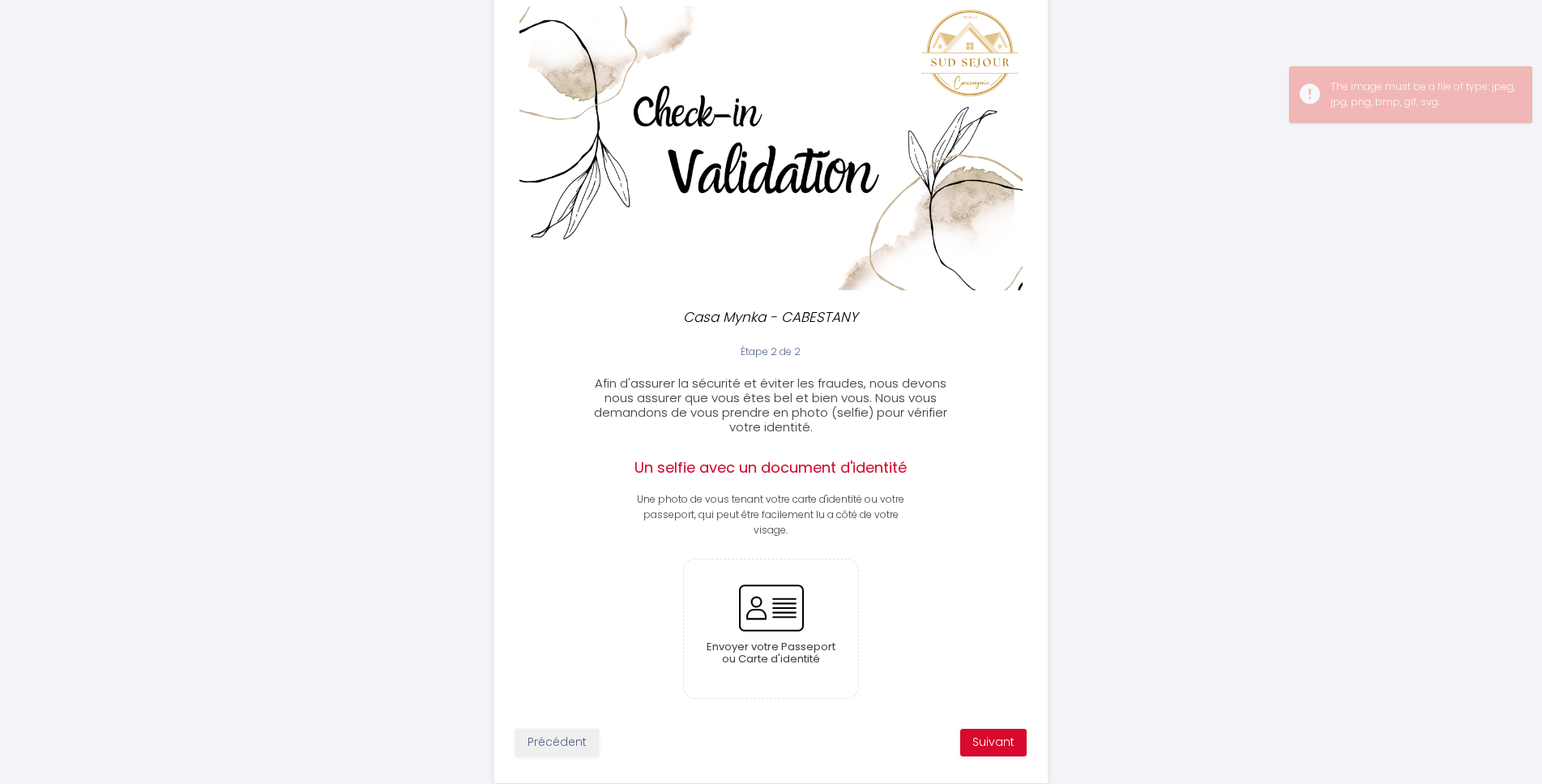
scroll to position [120, 0]
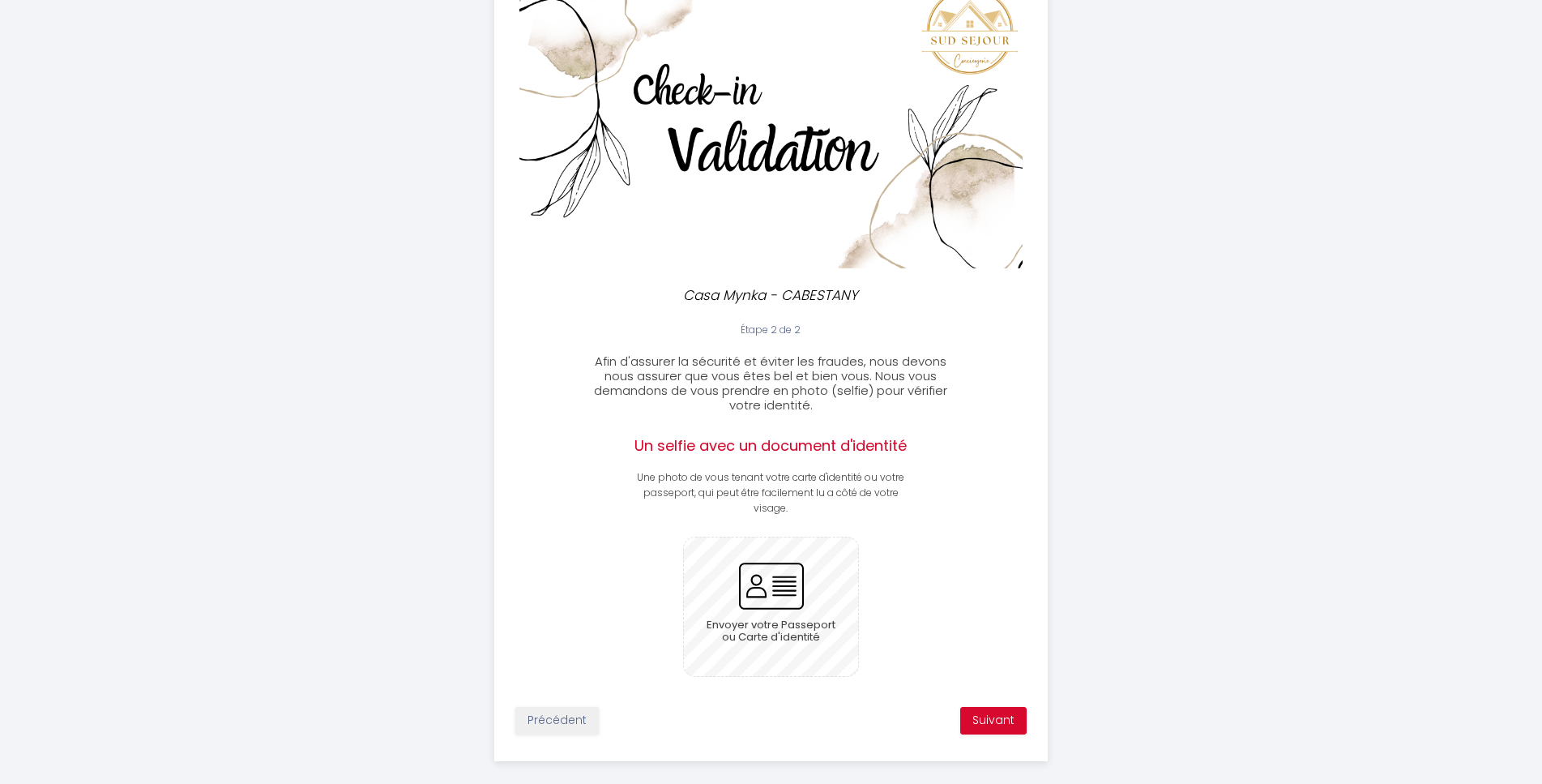
click at [796, 574] on input "file" at bounding box center [771, 607] width 174 height 139
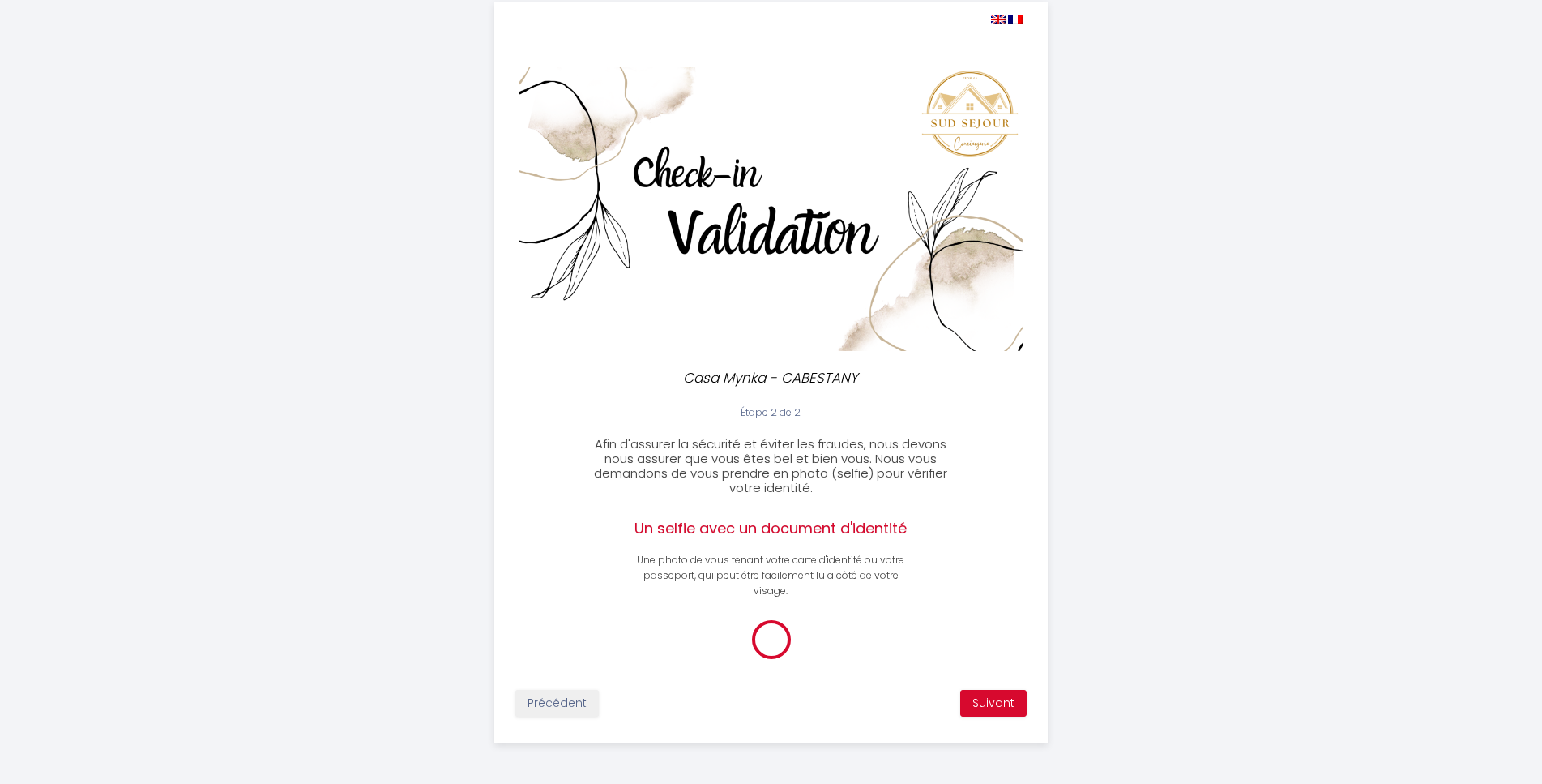
scroll to position [39, 0]
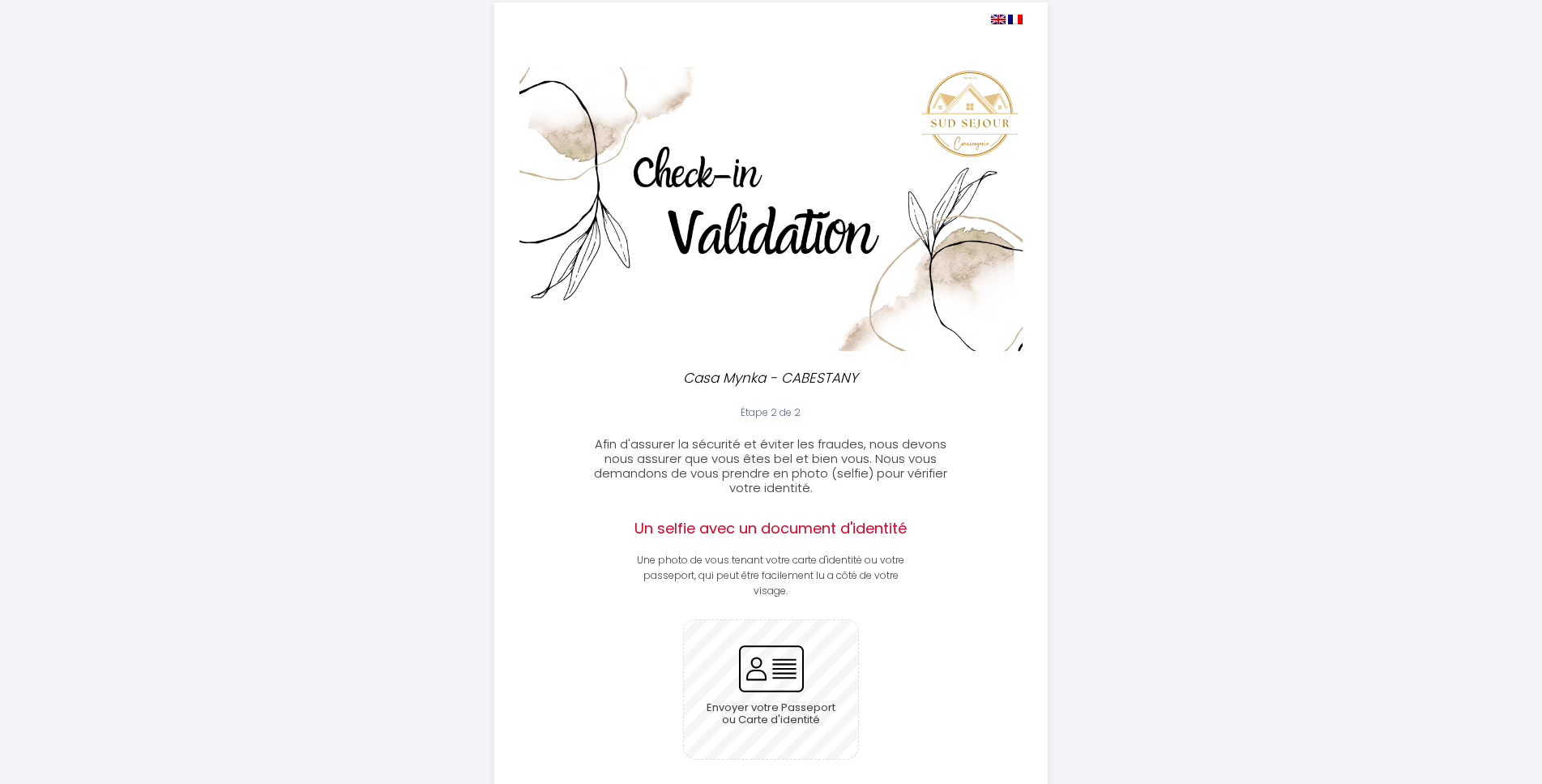
click at [791, 658] on input "file" at bounding box center [771, 690] width 174 height 139
click at [771, 527] on h2 "Un selfie avec un document d'identité" at bounding box center [771, 528] width 275 height 18
click at [787, 666] on input "file" at bounding box center [771, 690] width 174 height 139
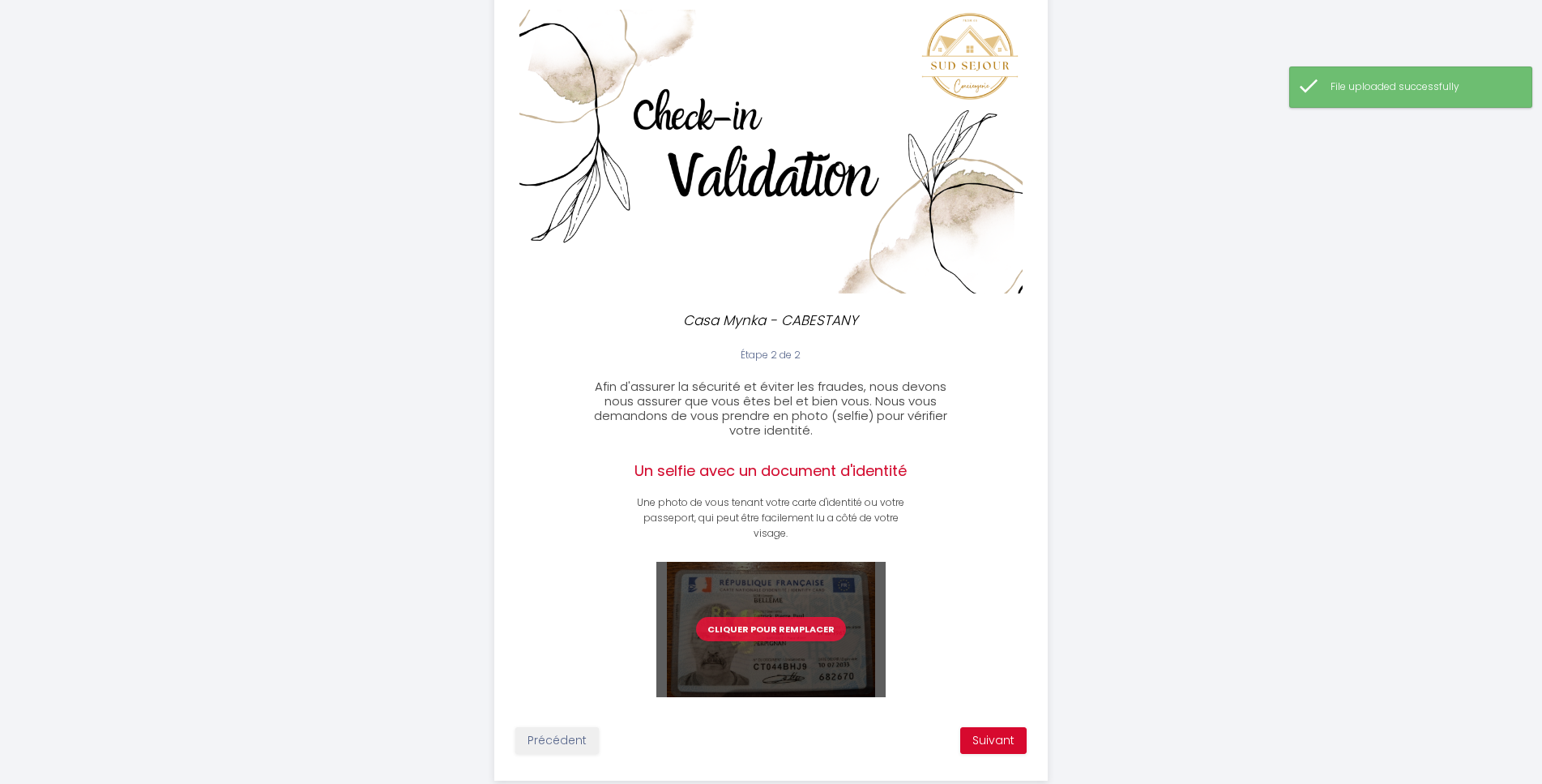
scroll to position [133, 0]
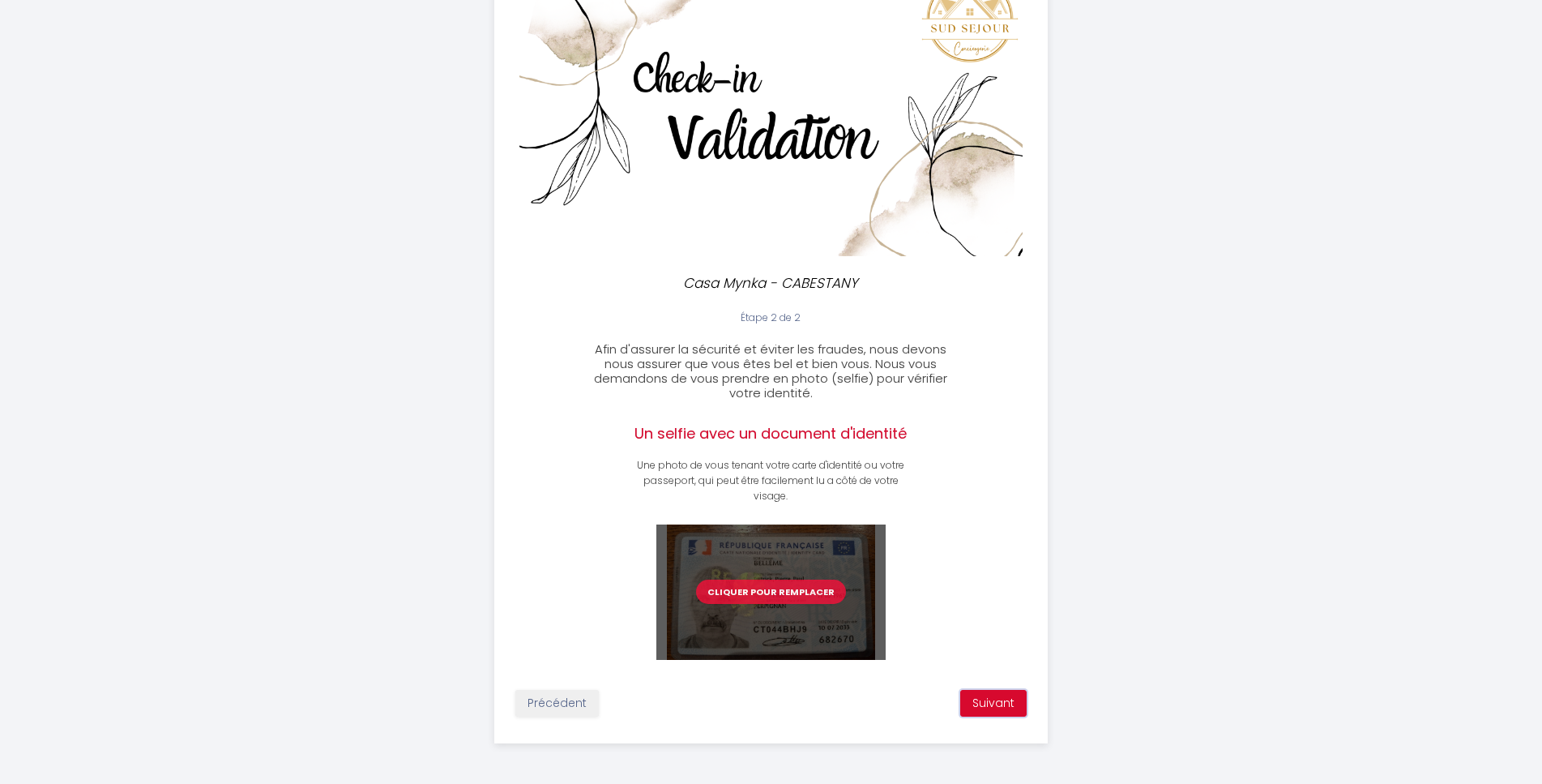
click at [983, 694] on button "Suivant" at bounding box center [993, 703] width 66 height 28
